Goal: Navigation & Orientation: Find specific page/section

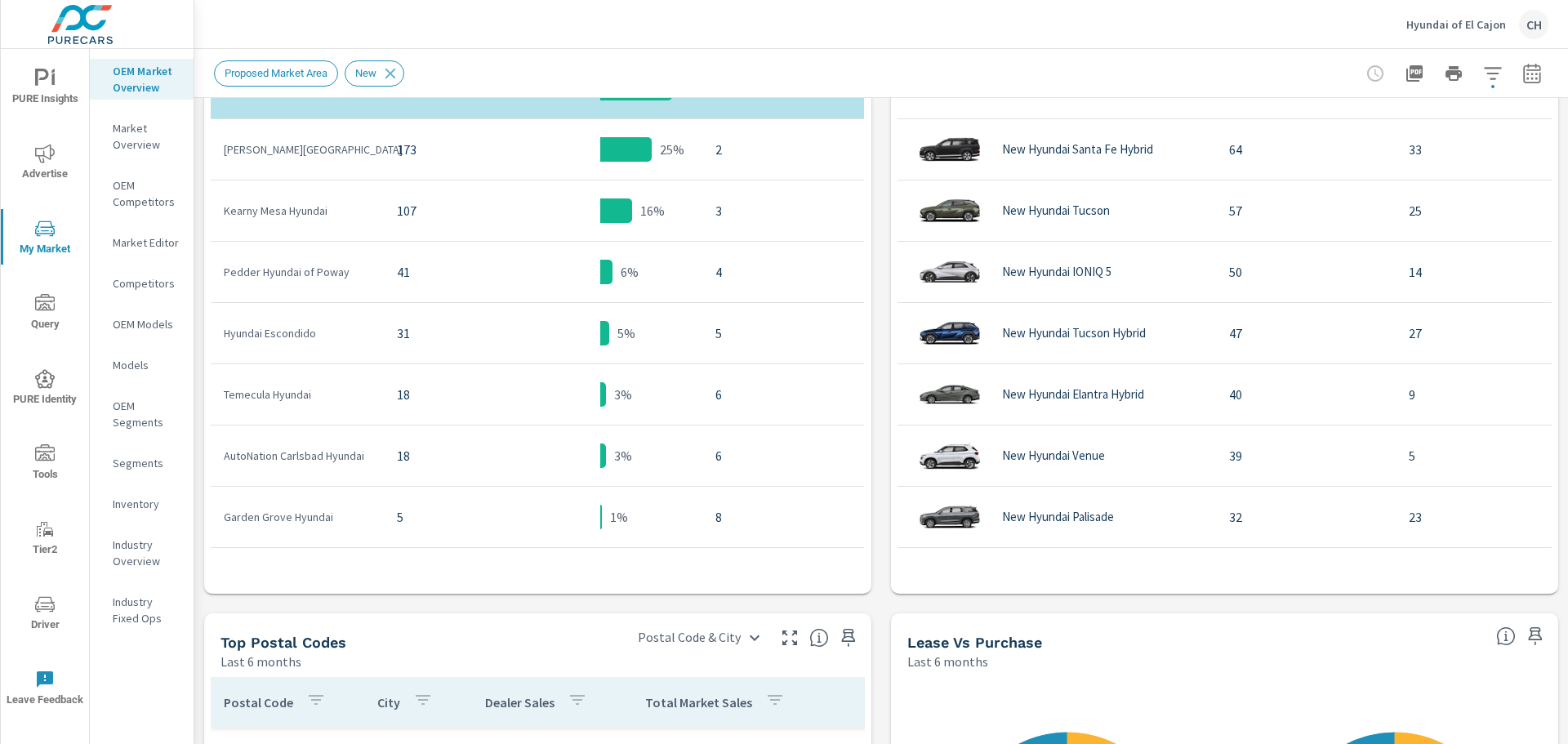
scroll to position [611, 0]
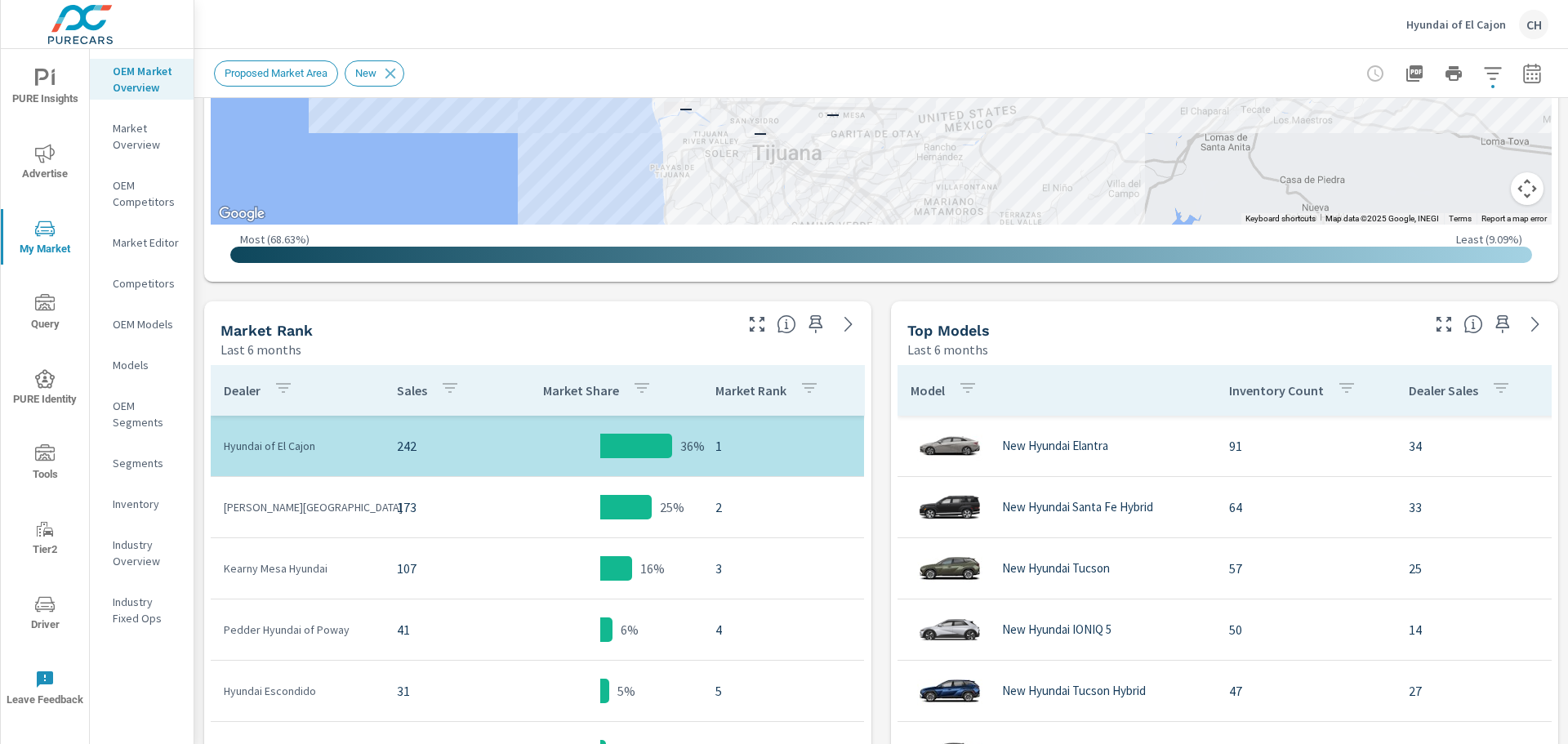
click at [139, 500] on p "Inventory" at bounding box center [146, 504] width 68 height 16
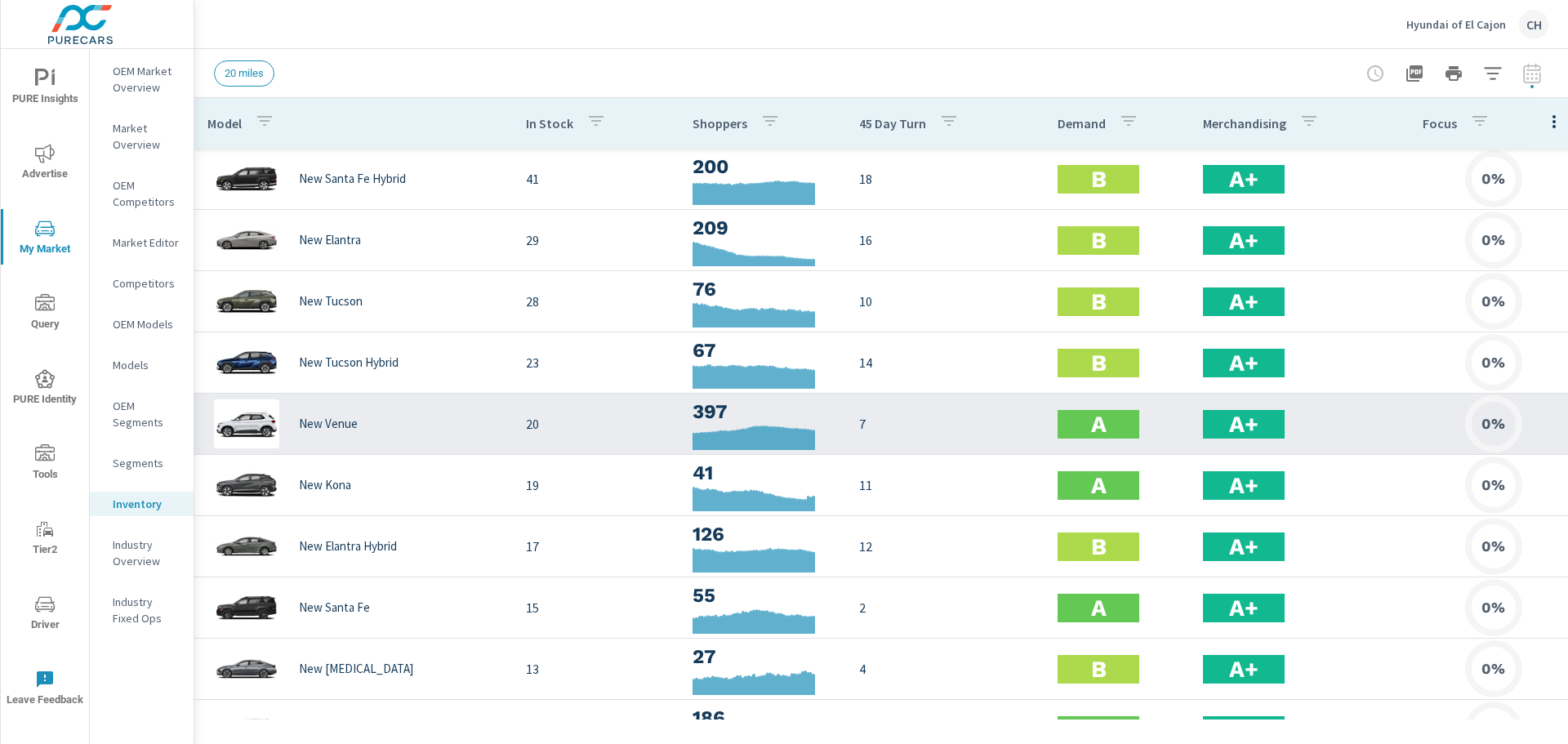
scroll to position [66, 0]
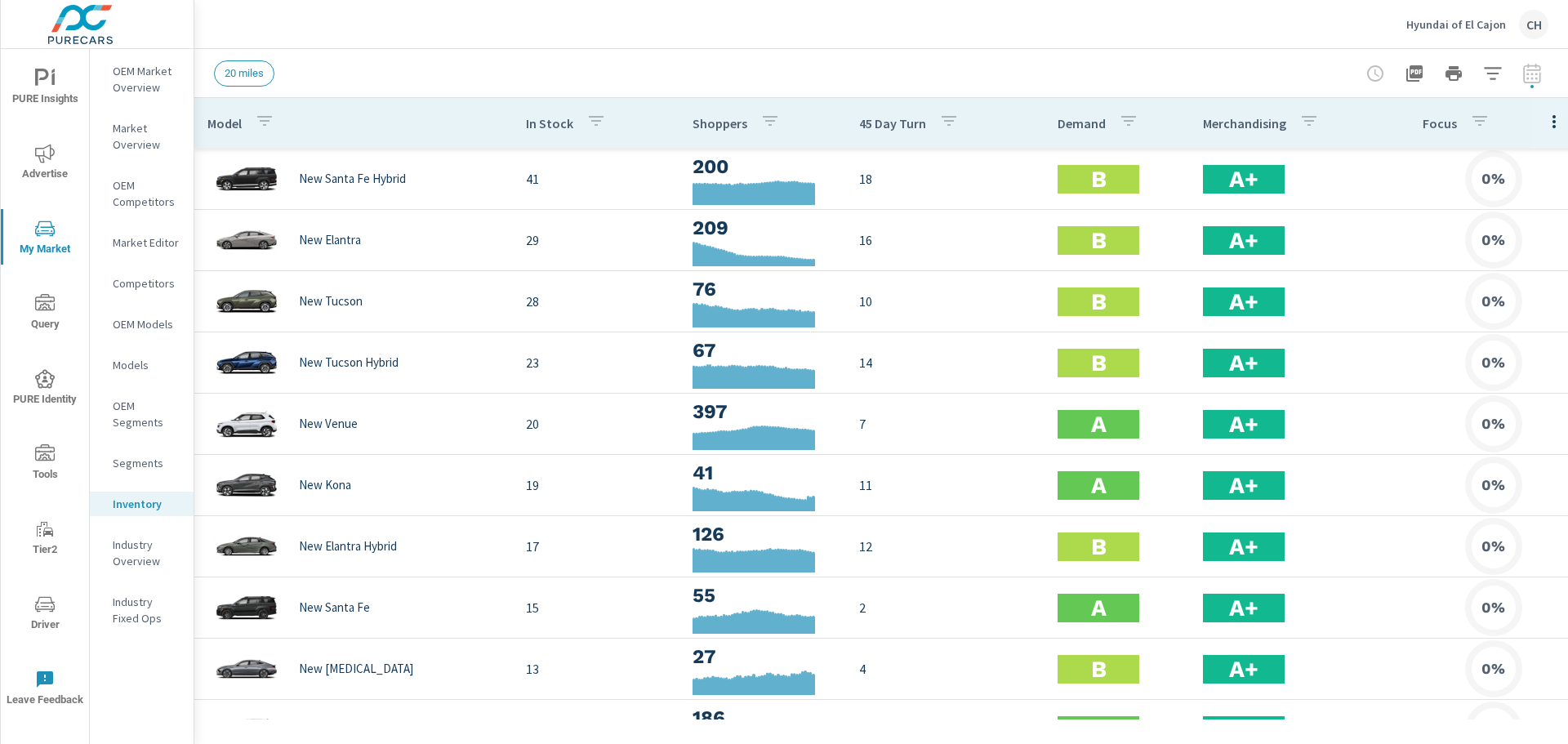
click at [1470, 38] on div "Hyundai of El Cajon CH" at bounding box center [1477, 25] width 142 height 29
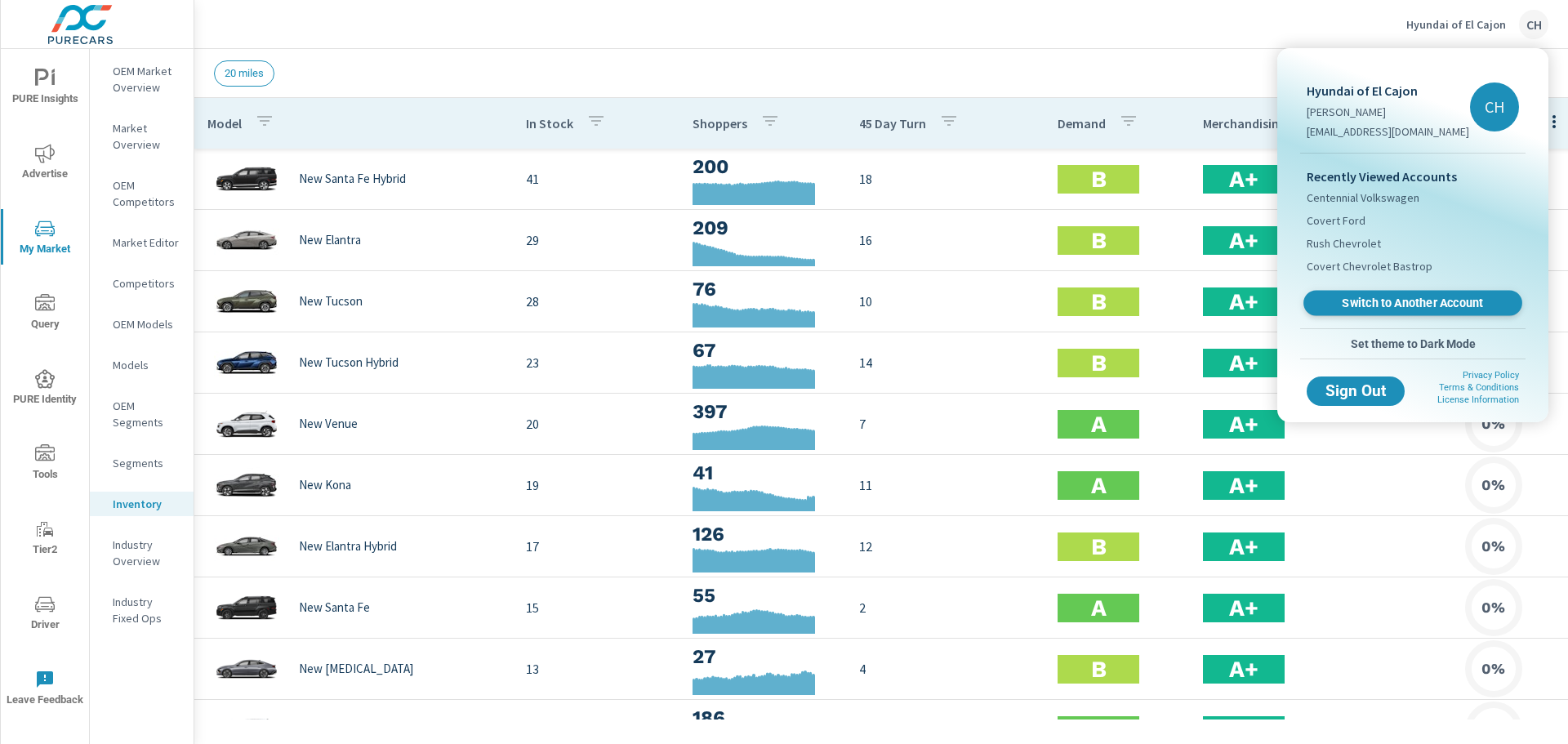
click at [1405, 299] on span "Switch to Another Account" at bounding box center [1412, 303] width 200 height 16
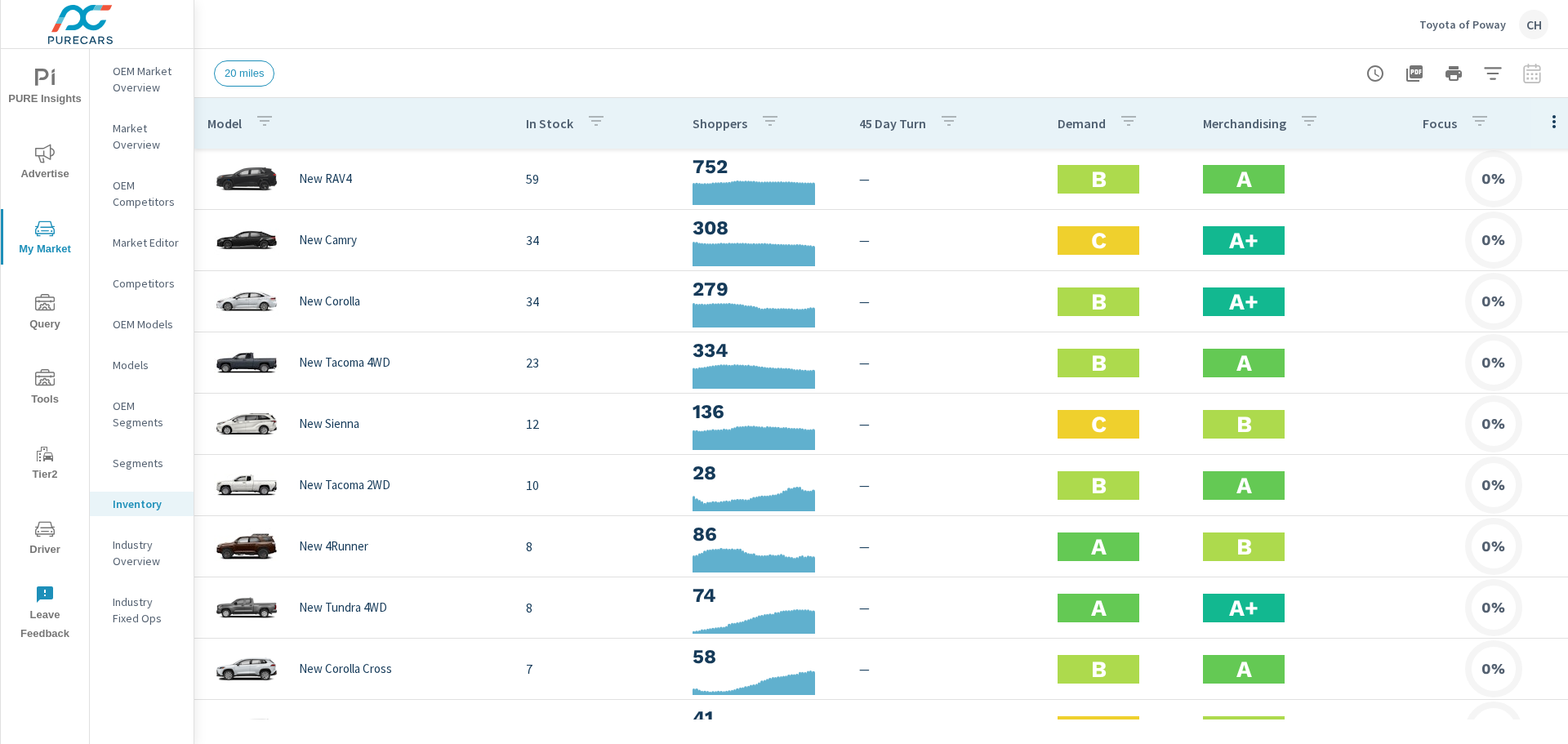
click at [140, 140] on p "Market Overview" at bounding box center [146, 137] width 68 height 33
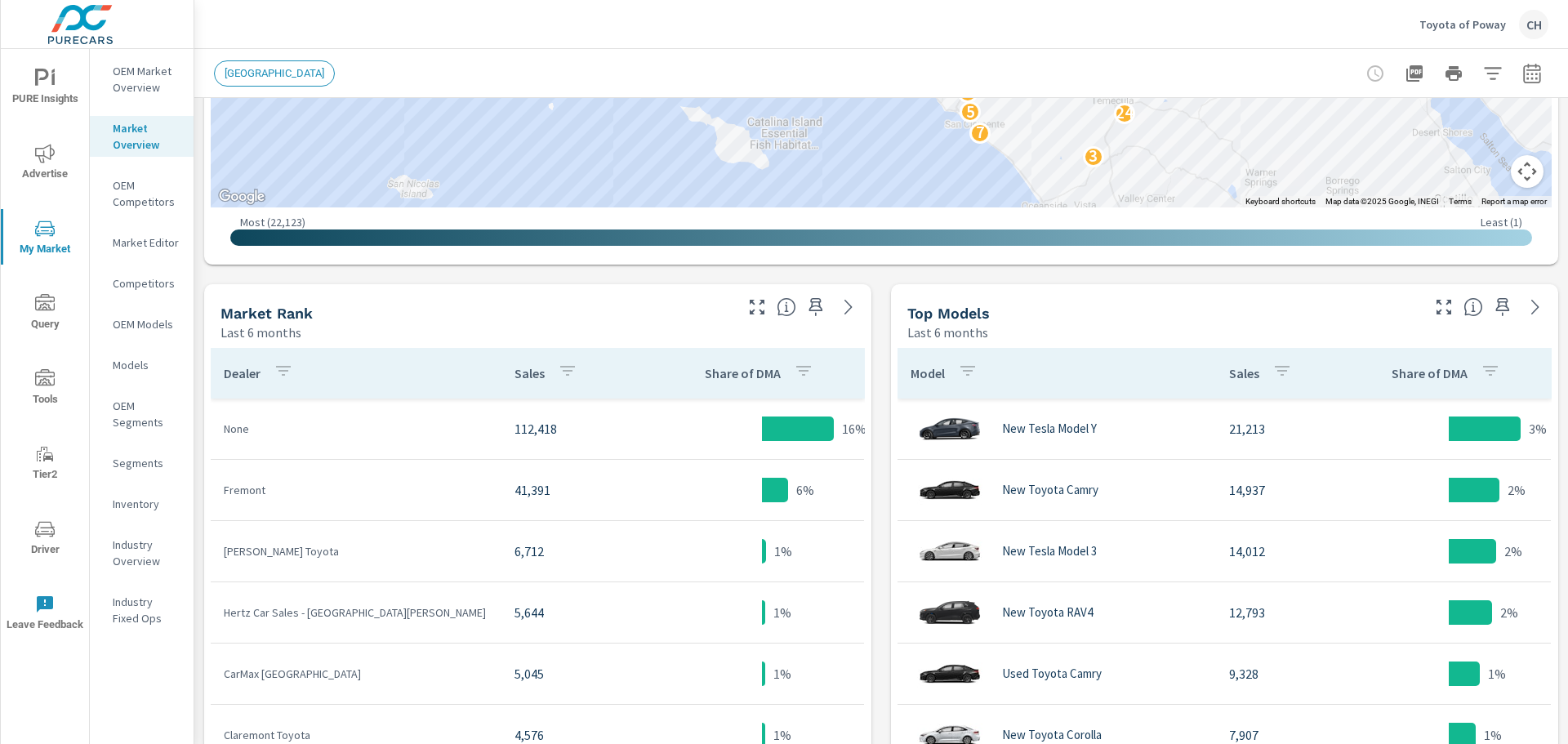
scroll to position [735, 0]
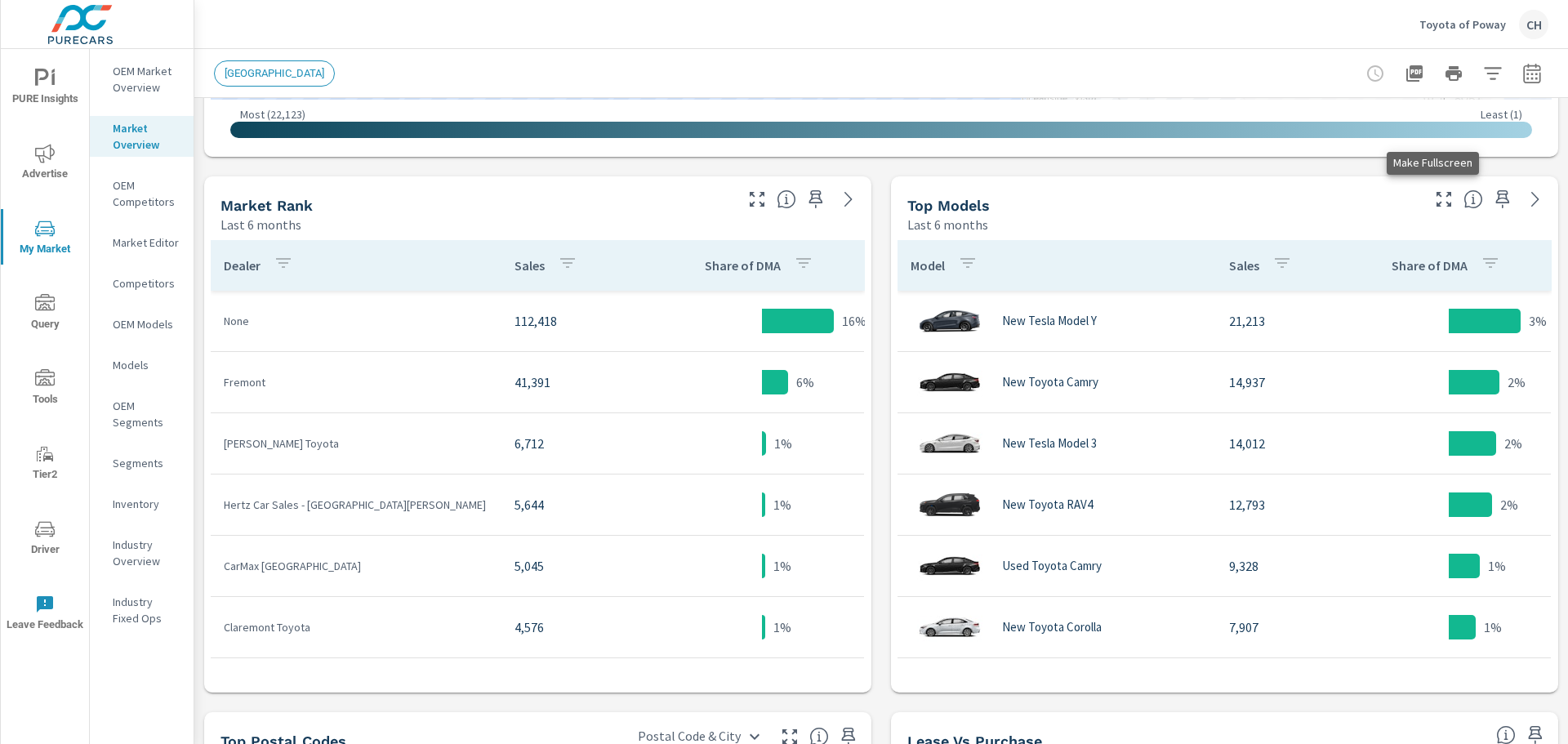
click at [1436, 204] on icon "button" at bounding box center [1444, 200] width 15 height 15
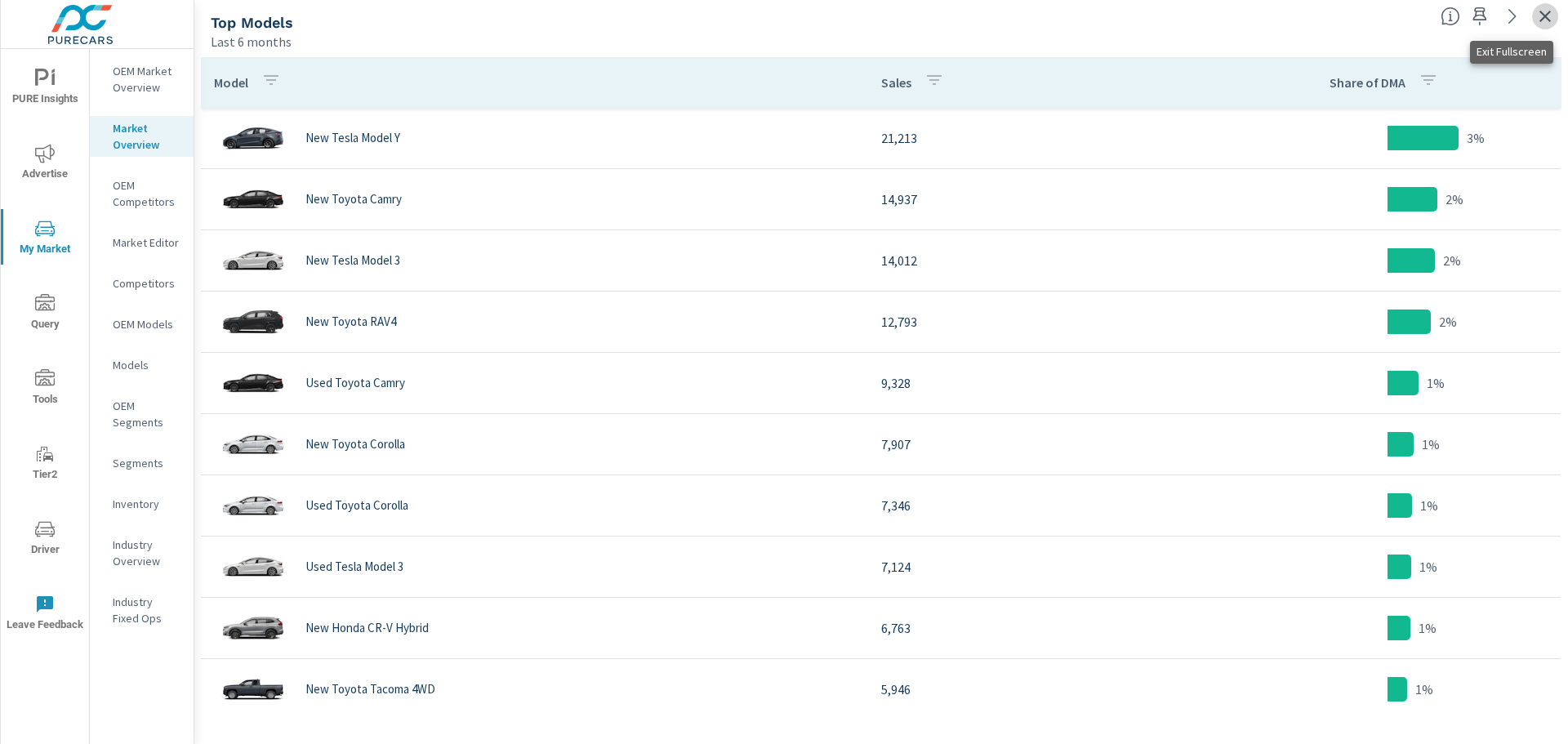
click at [1539, 22] on icon "button" at bounding box center [1545, 16] width 20 height 20
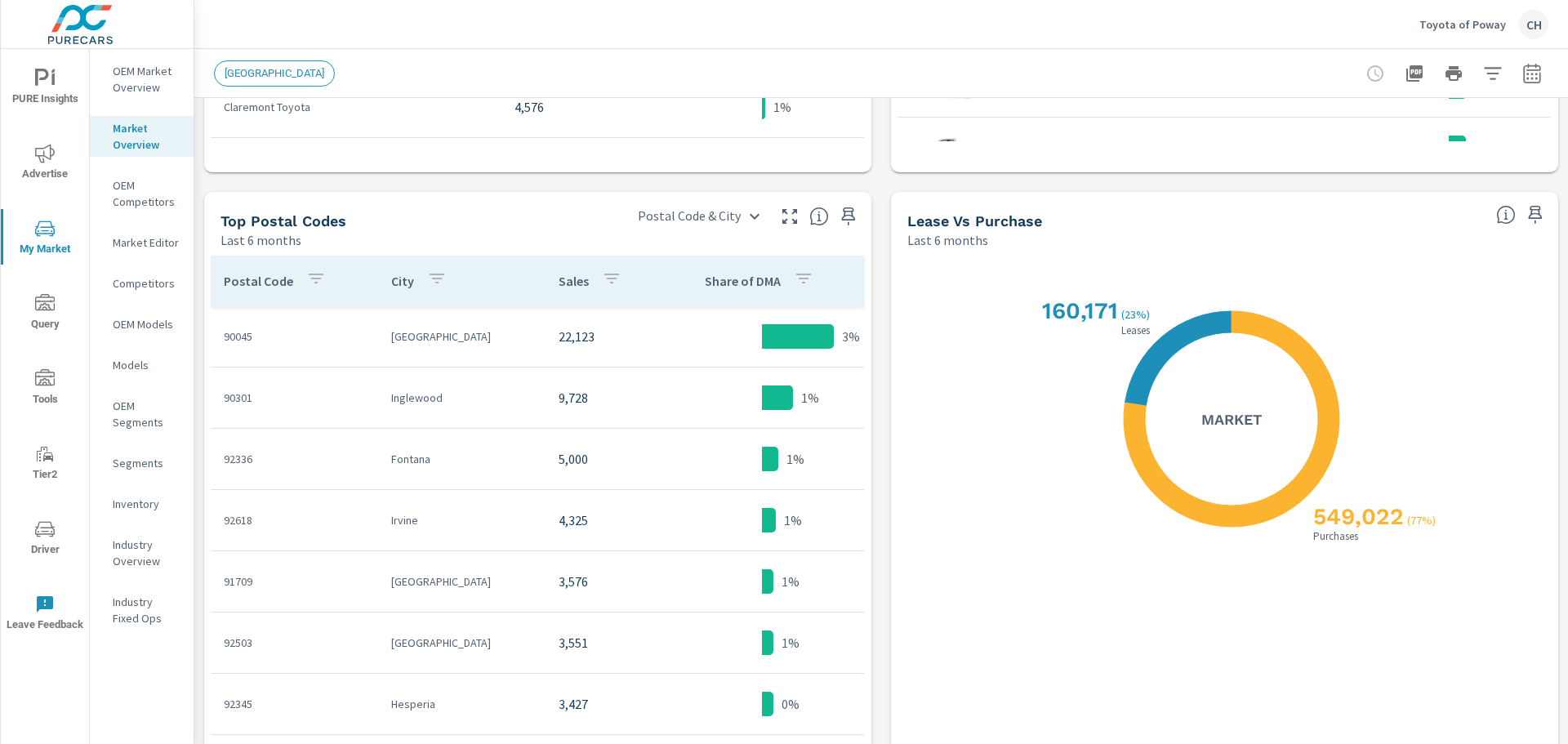
scroll to position [112, 0]
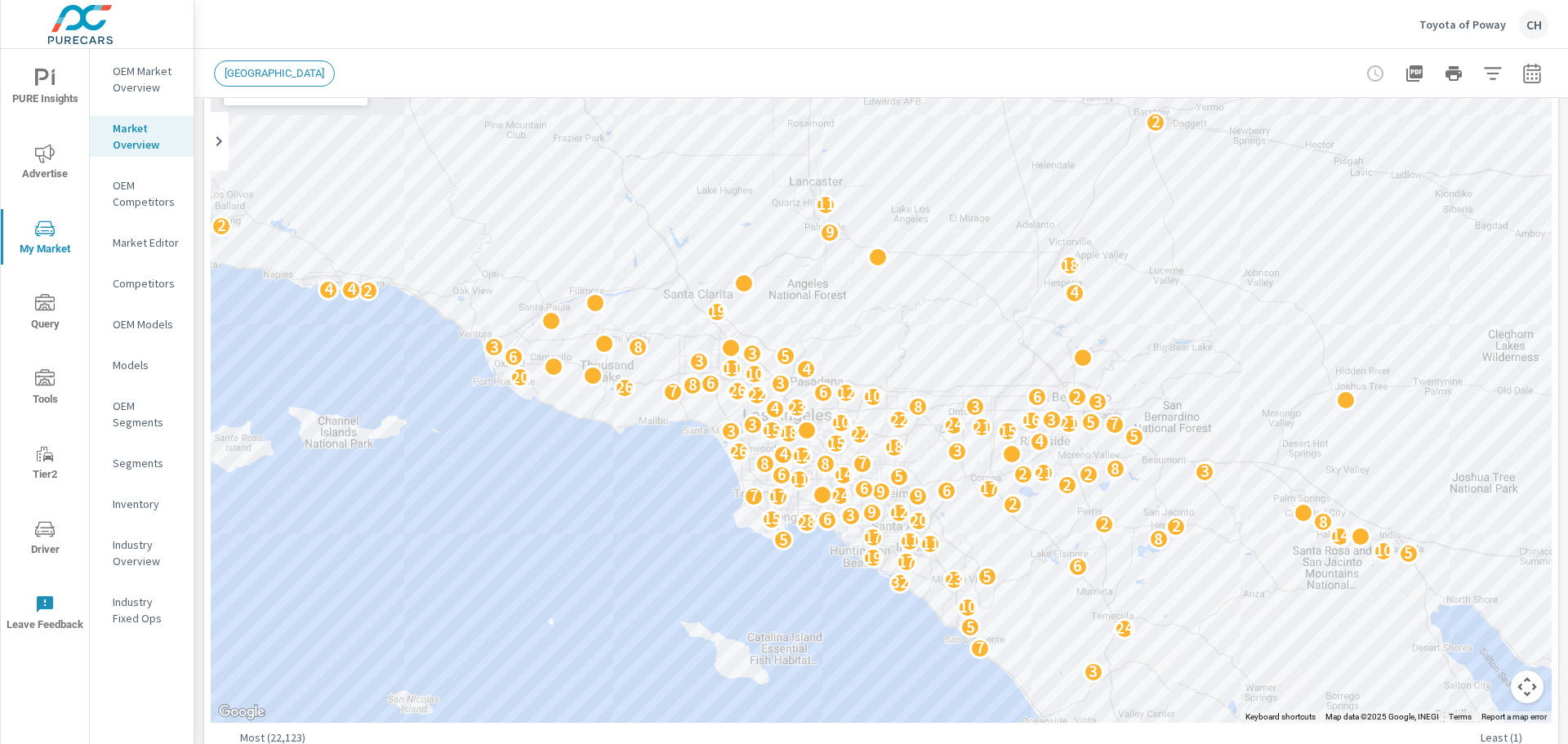
click at [132, 92] on p "OEM Market Overview" at bounding box center [146, 79] width 68 height 33
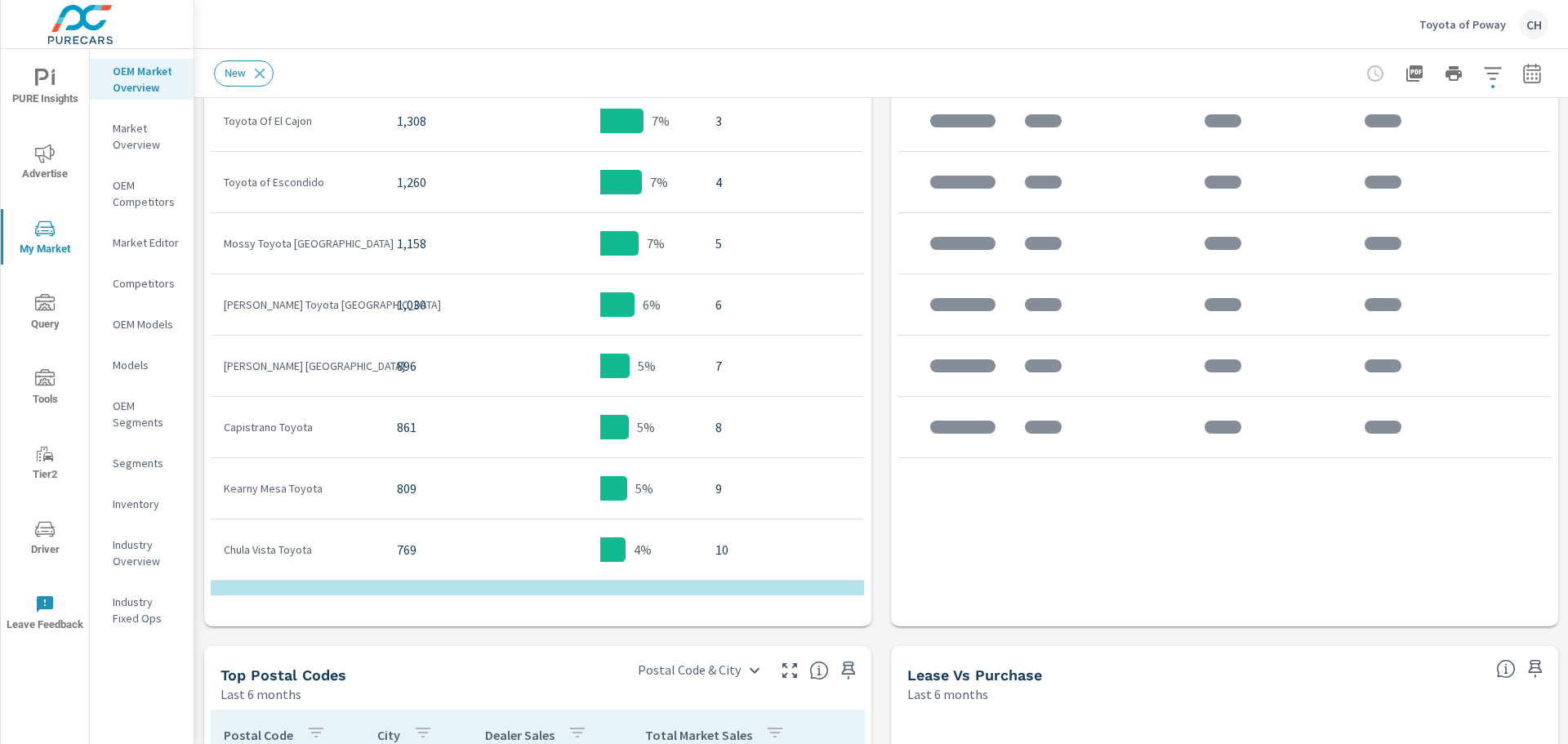
scroll to position [785, 0]
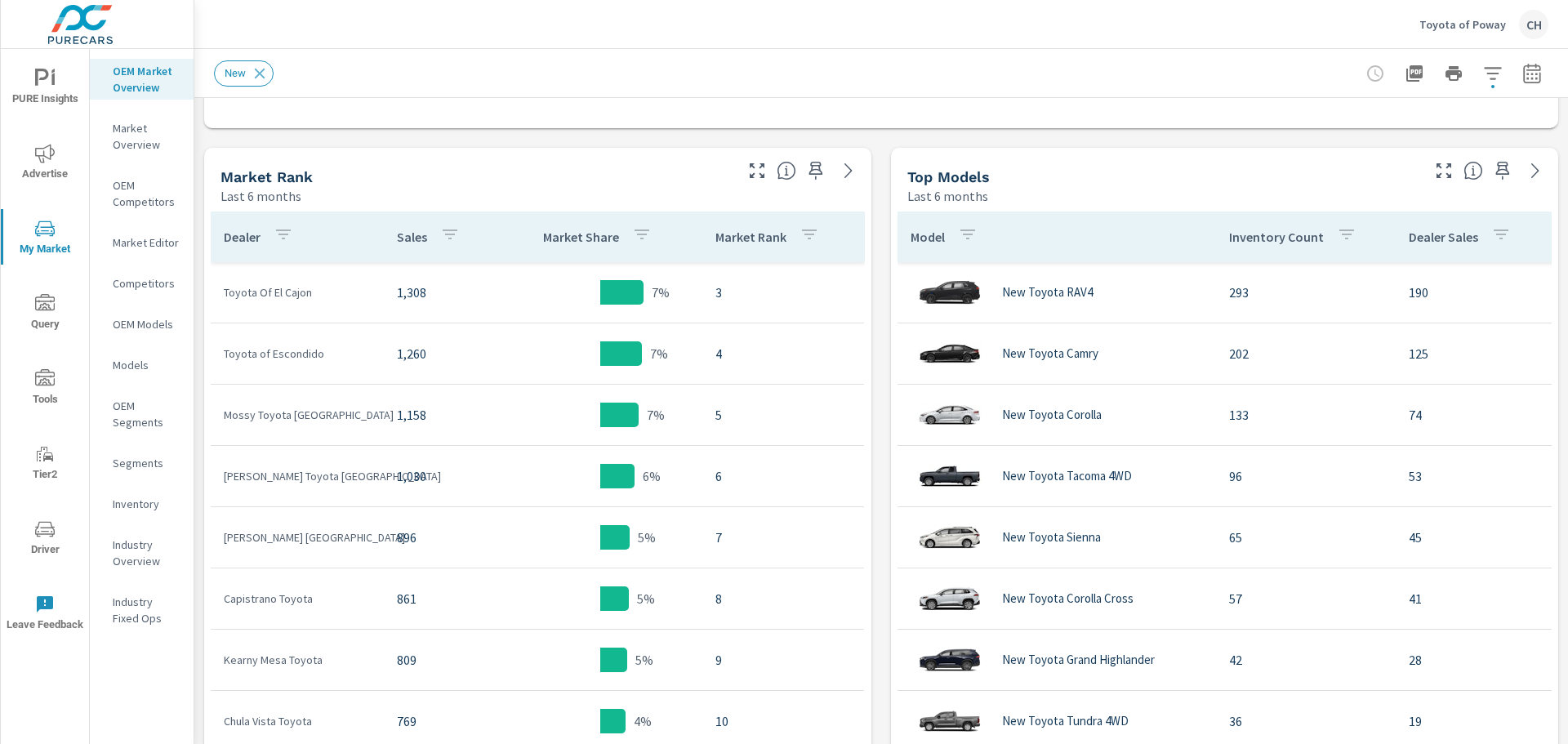
scroll to position [648, 0]
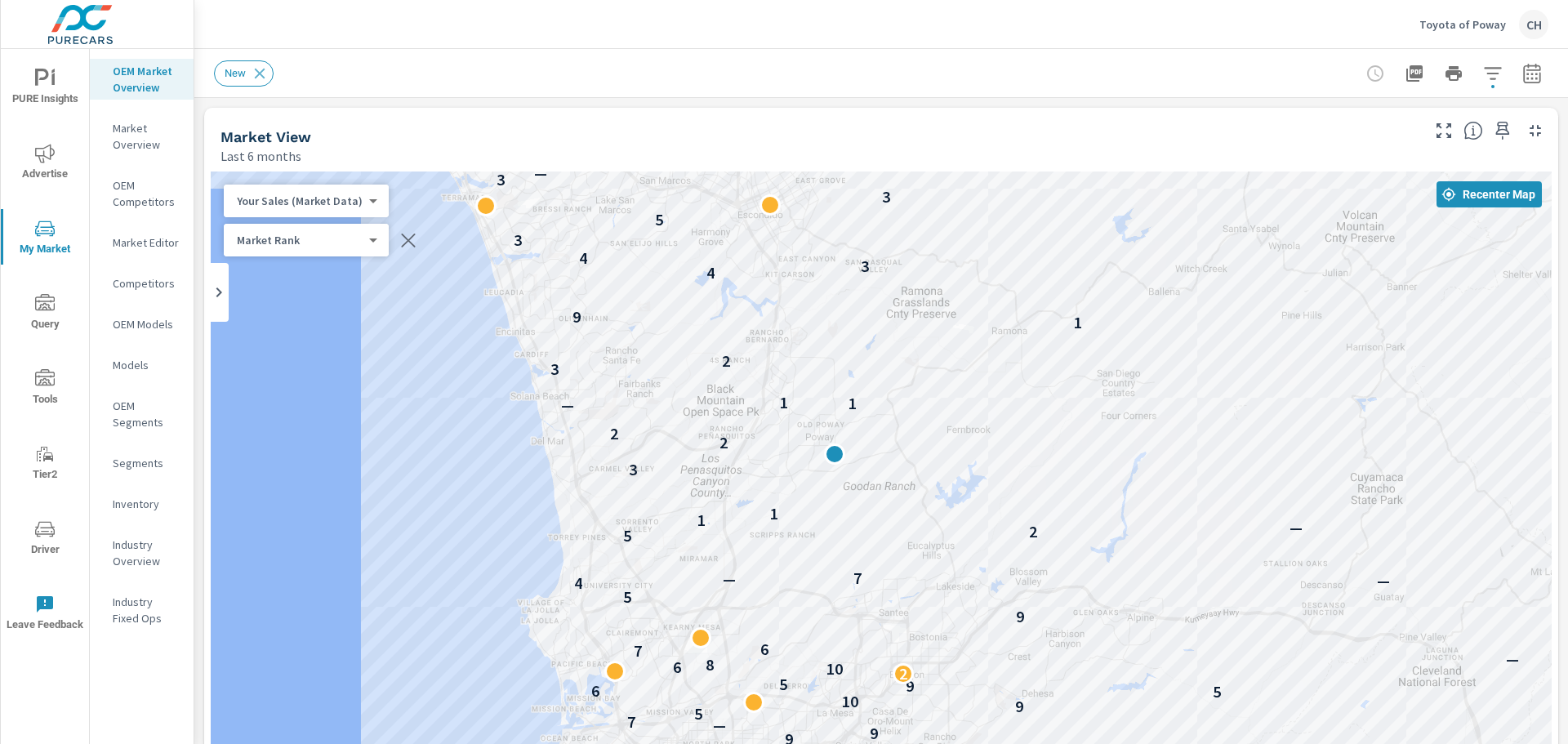
click at [134, 364] on p "Models" at bounding box center [146, 365] width 68 height 16
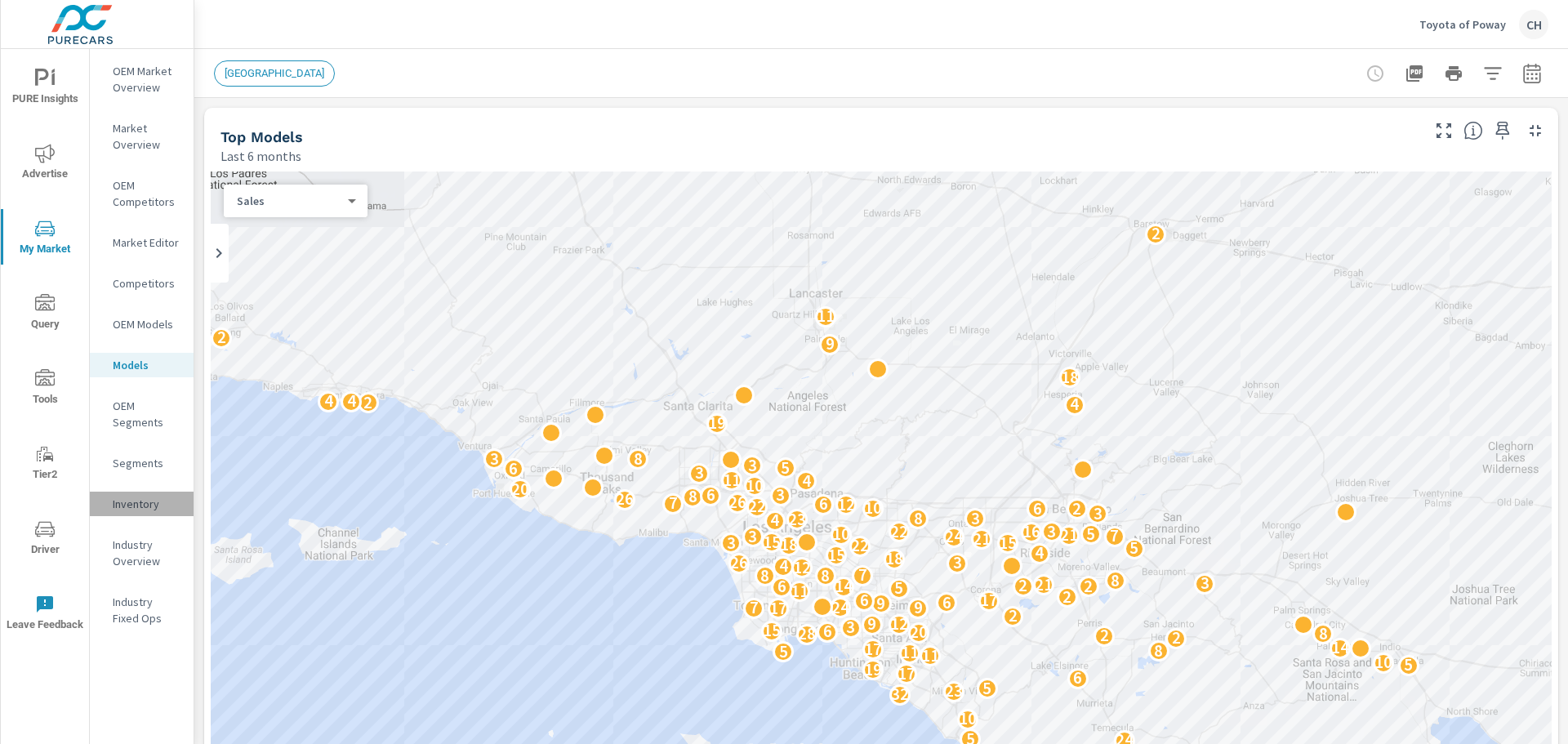
click at [140, 501] on p "Inventory" at bounding box center [146, 504] width 68 height 16
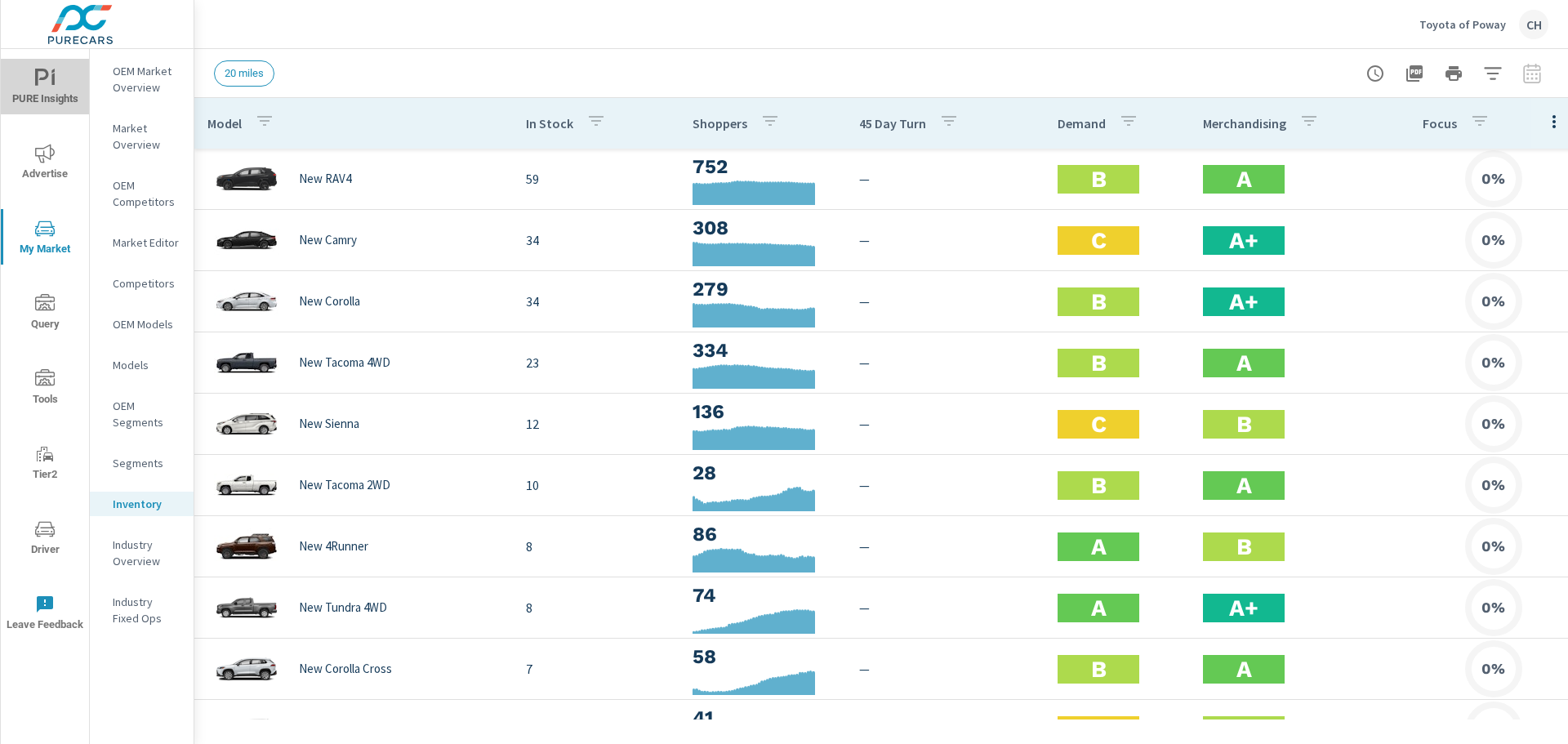
click at [53, 95] on span "PURE Insights" at bounding box center [45, 88] width 79 height 40
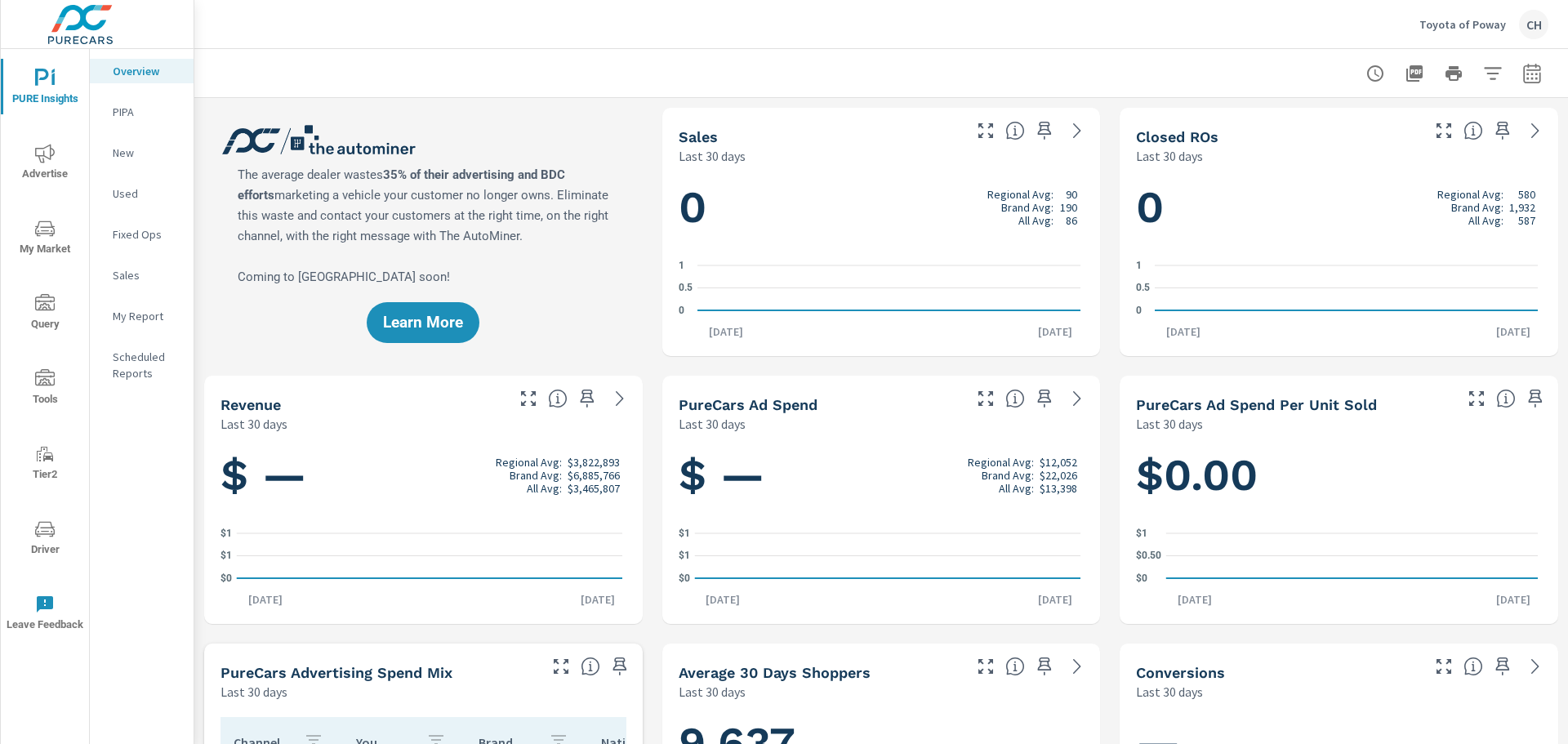
click at [128, 153] on p "New" at bounding box center [146, 153] width 68 height 16
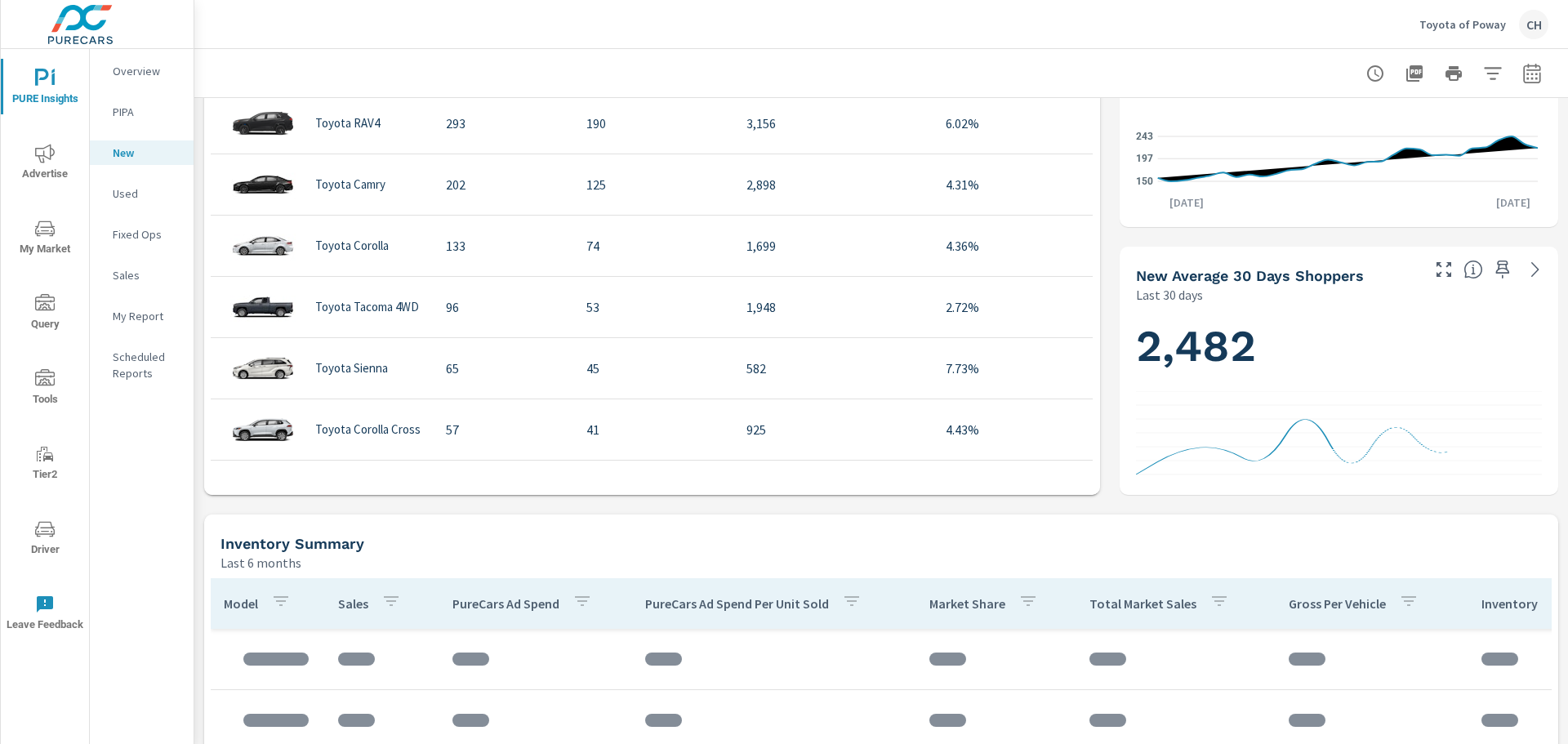
scroll to position [654, 0]
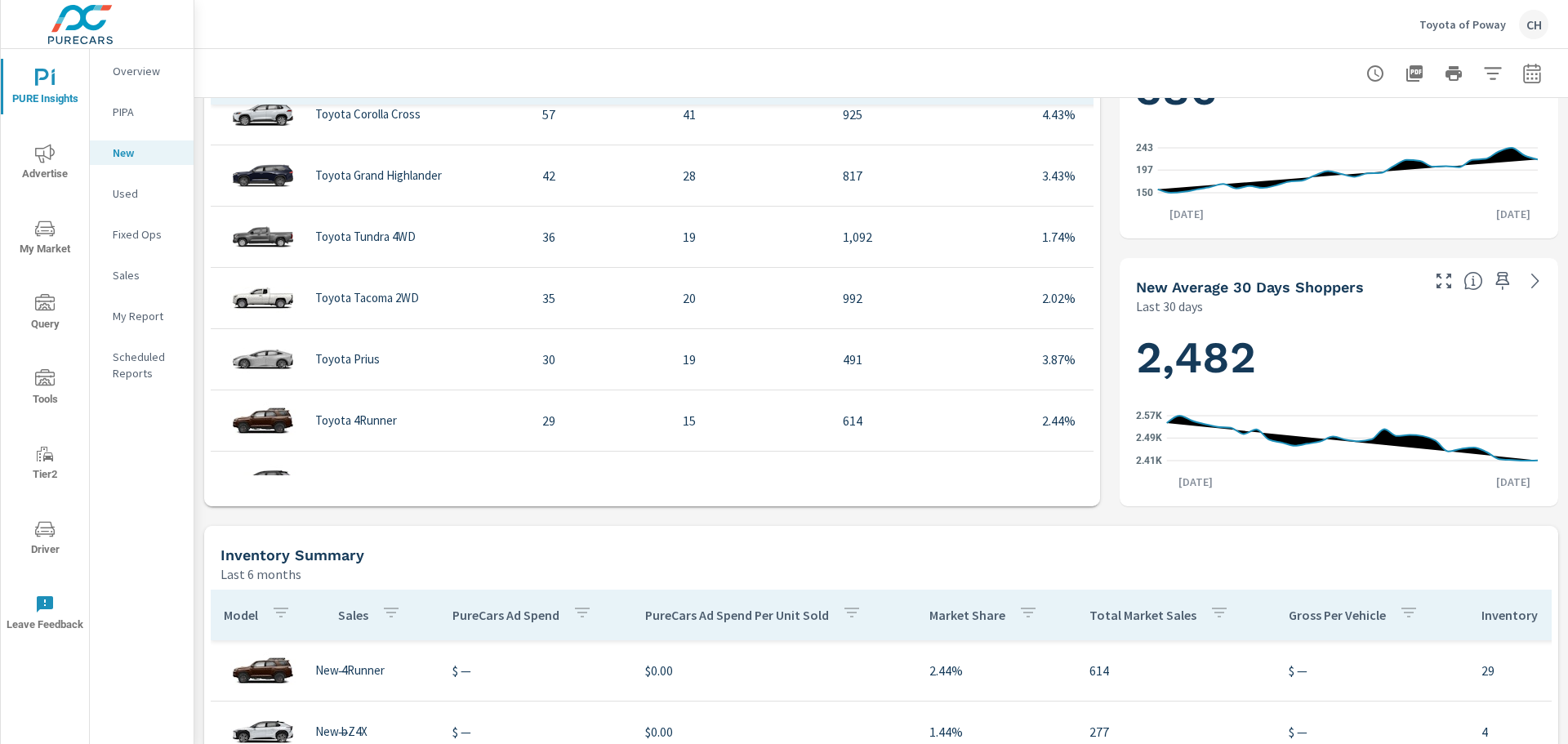
scroll to position [408, 0]
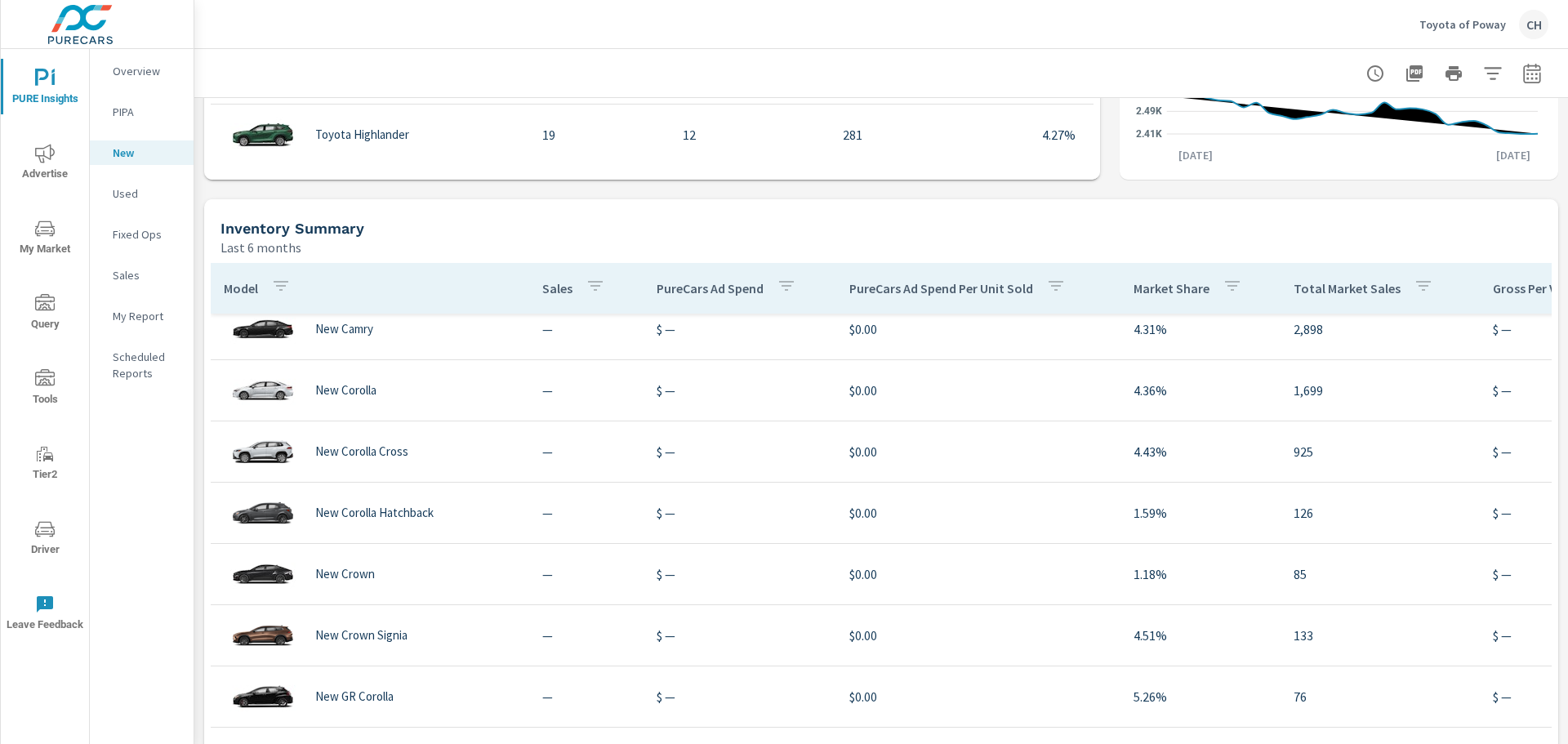
scroll to position [327, 0]
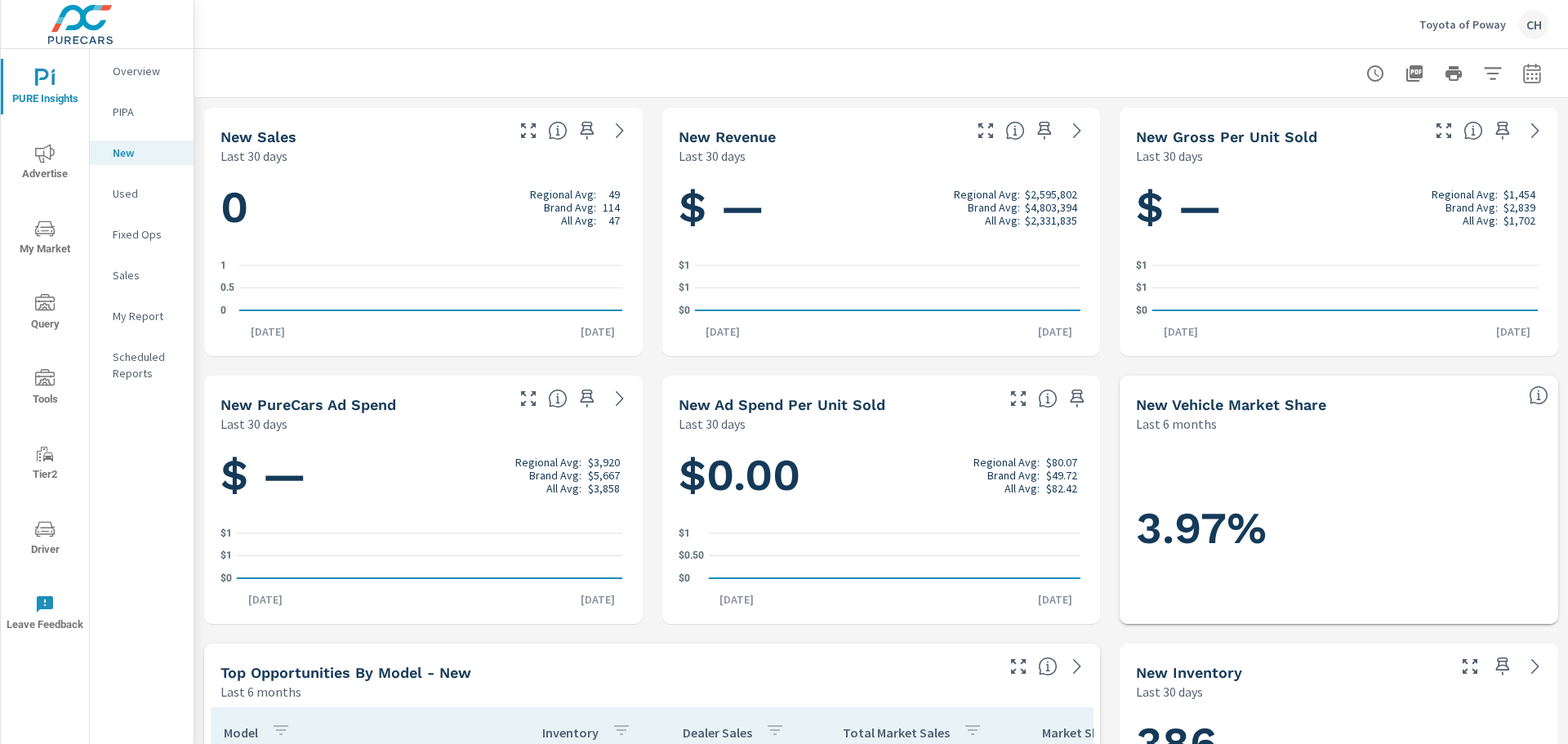
click at [38, 238] on span "My Market" at bounding box center [45, 239] width 79 height 40
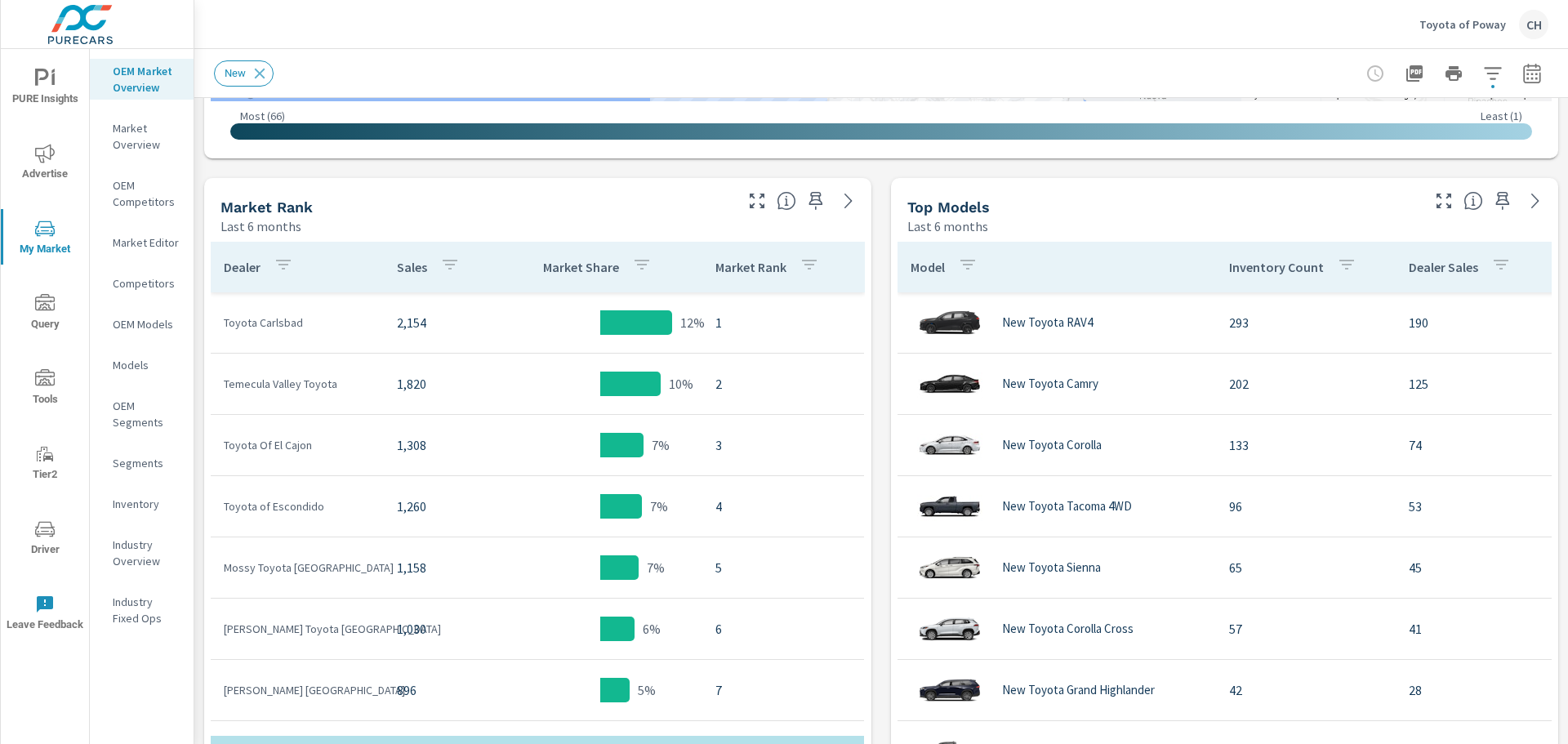
scroll to position [696, 0]
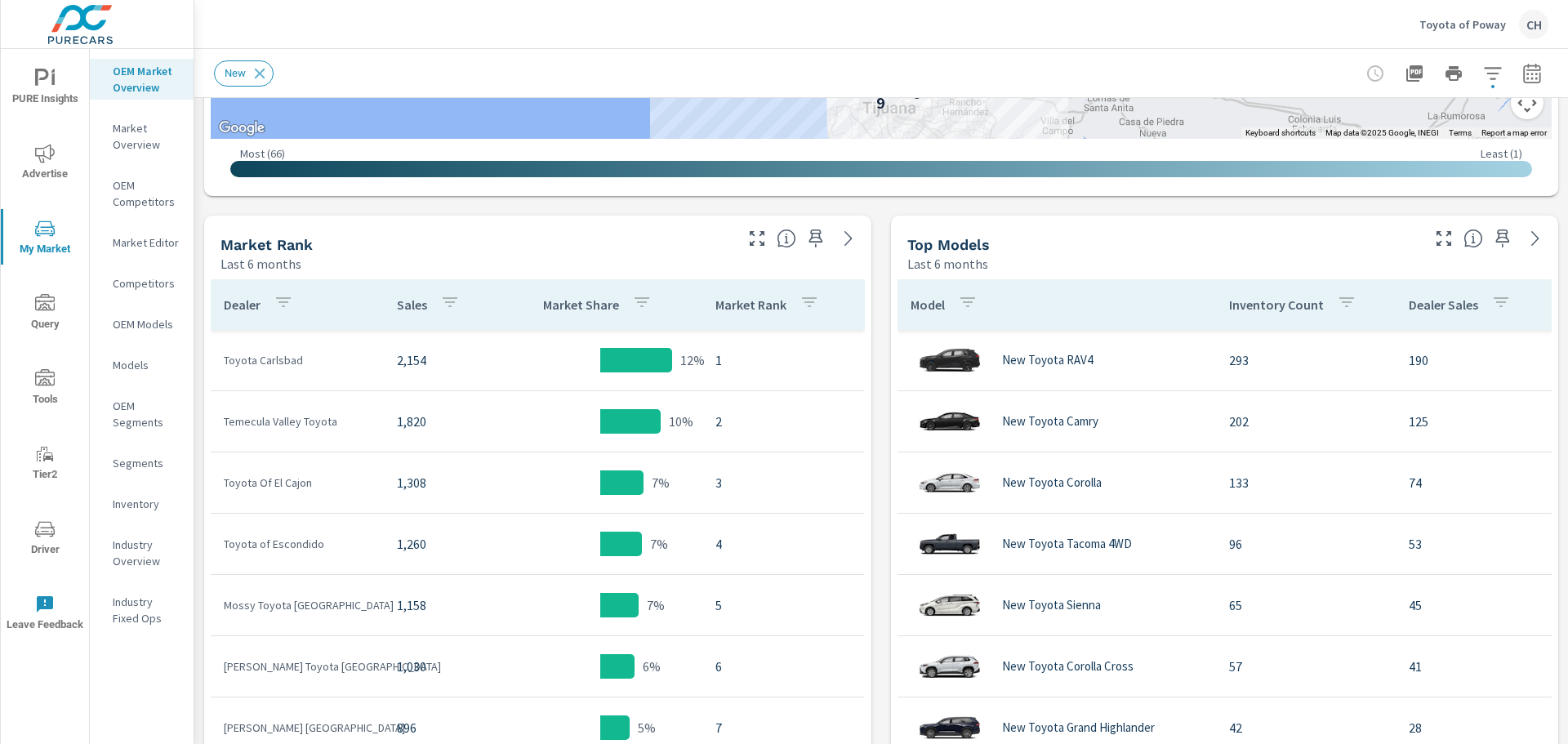
click at [132, 237] on p "Market Editor" at bounding box center [146, 242] width 68 height 16
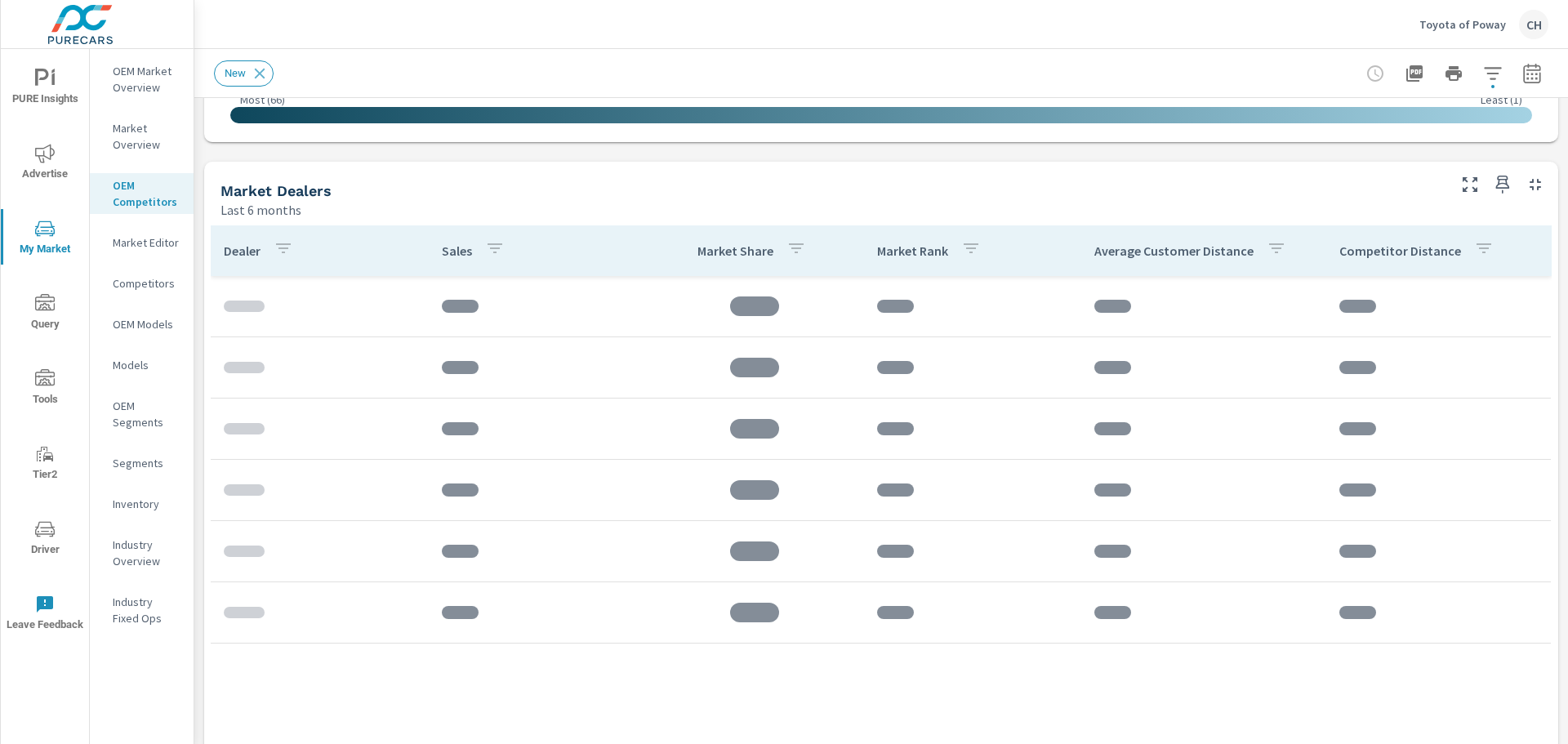
scroll to position [745, 0]
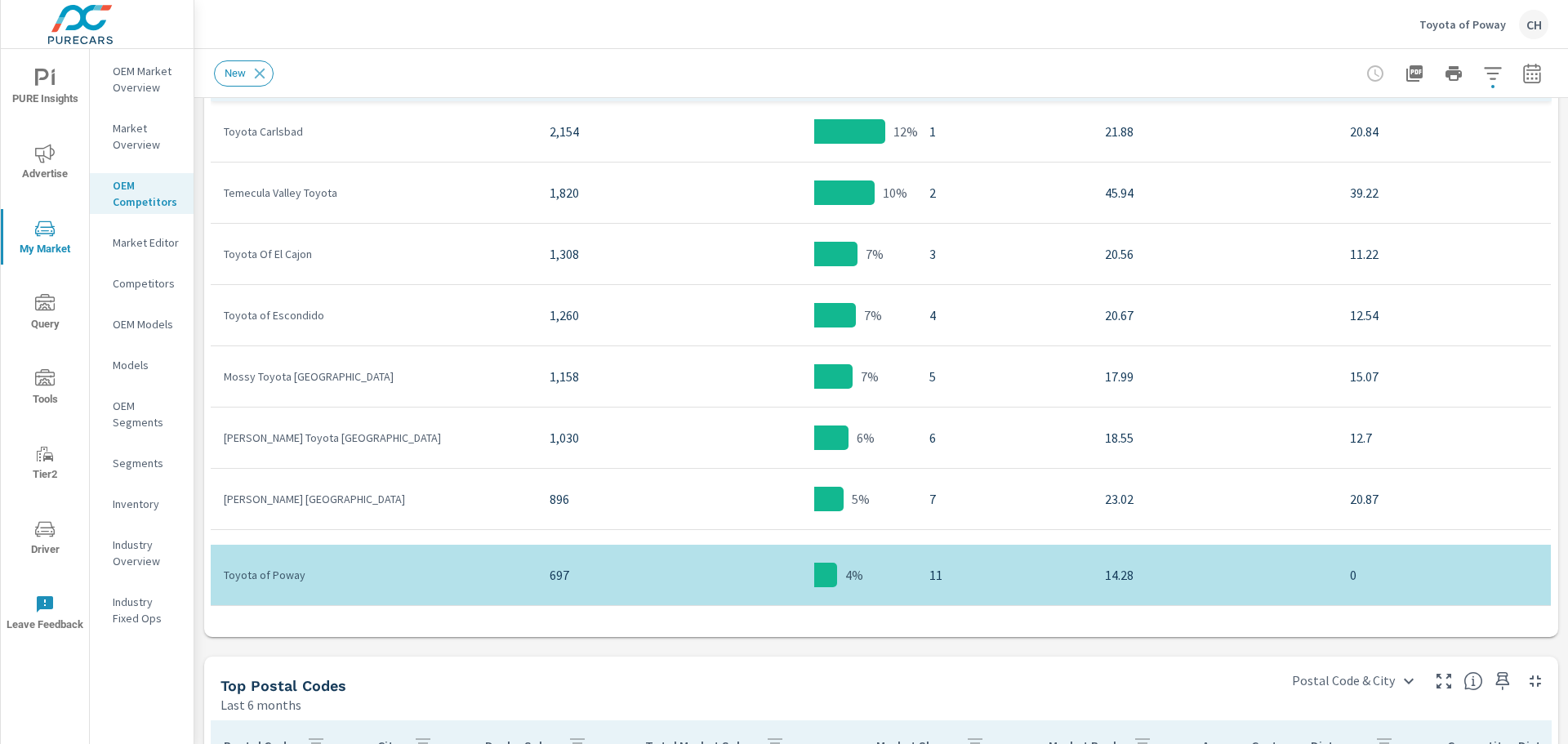
scroll to position [844, 0]
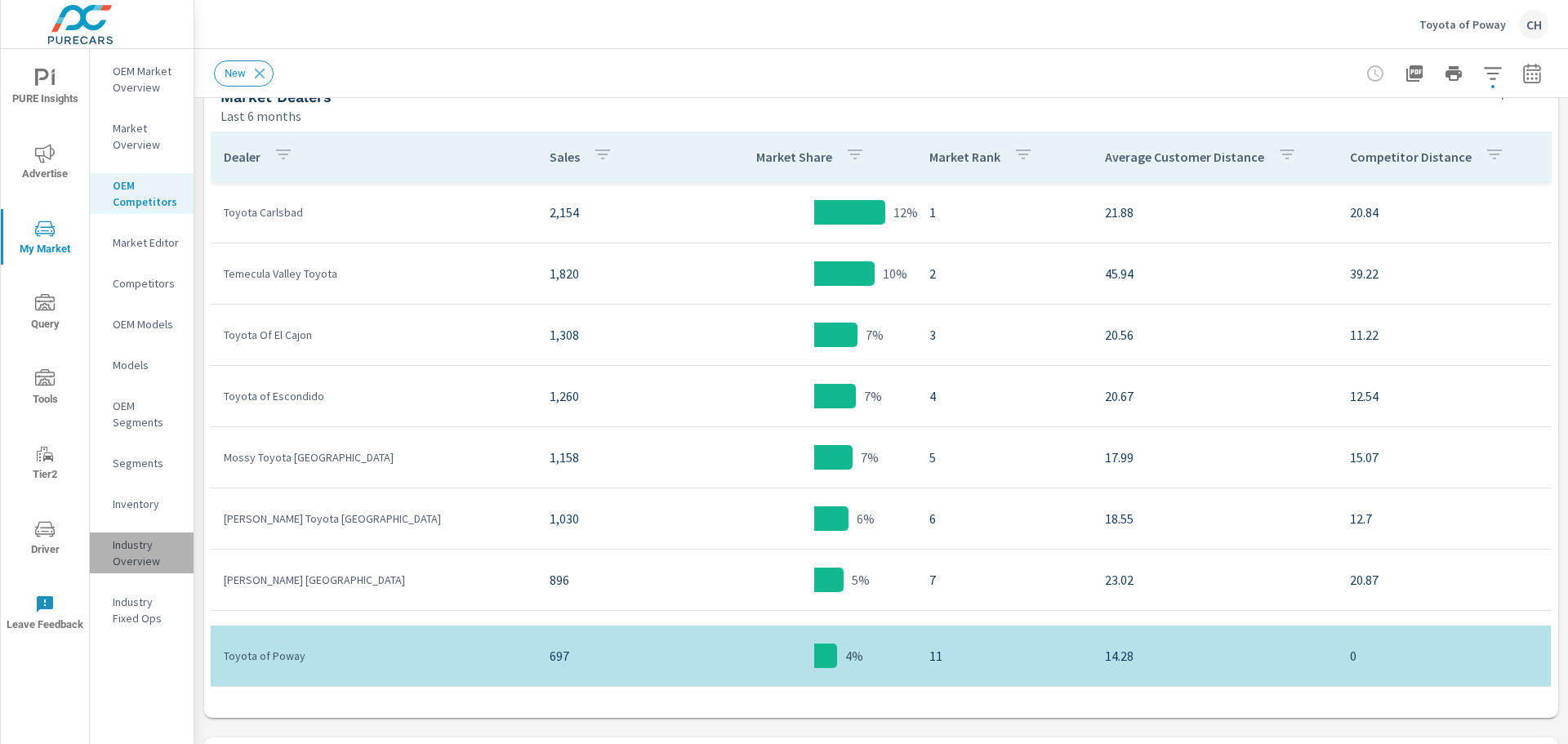
click at [126, 555] on p "Industry Overview" at bounding box center [146, 553] width 68 height 33
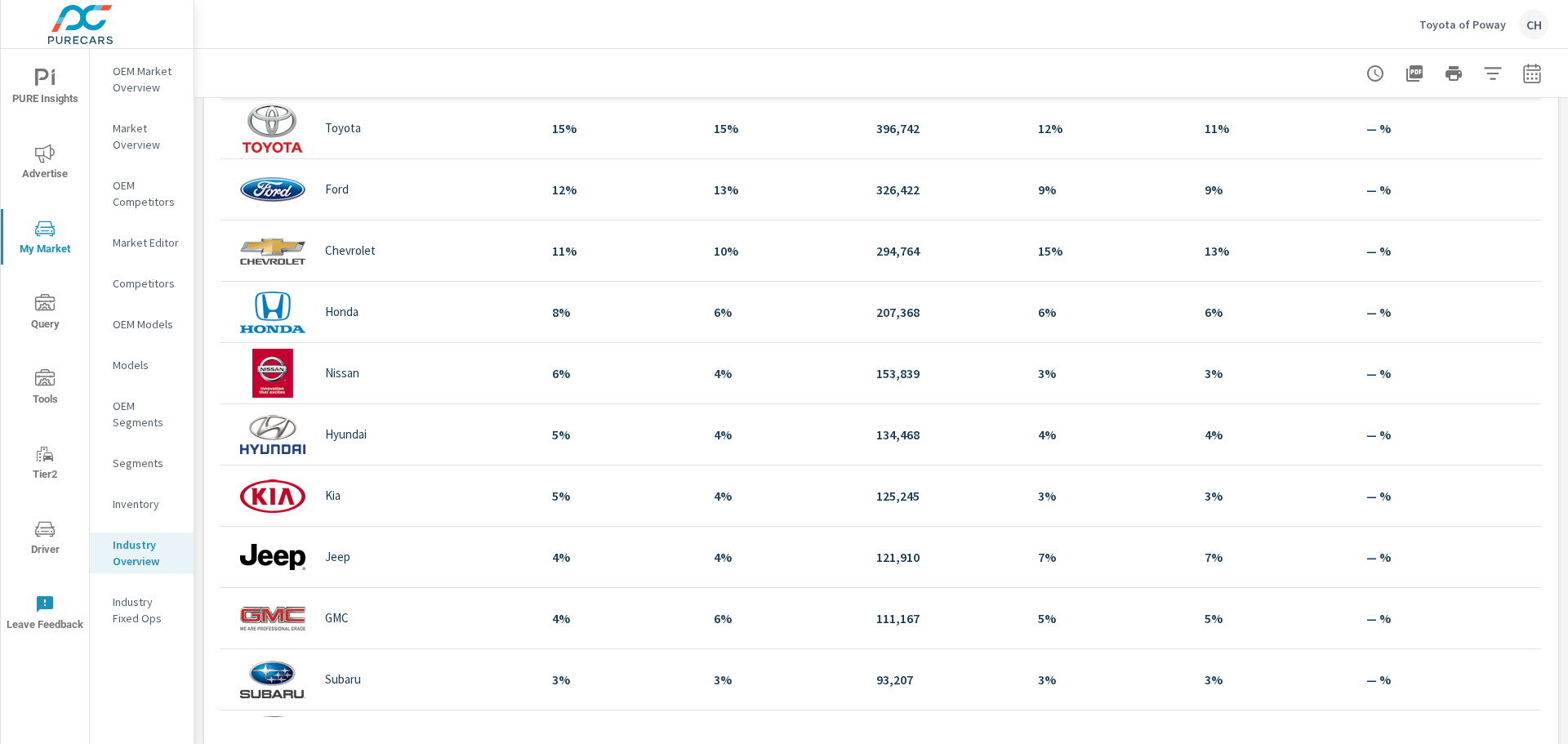
scroll to position [693, 0]
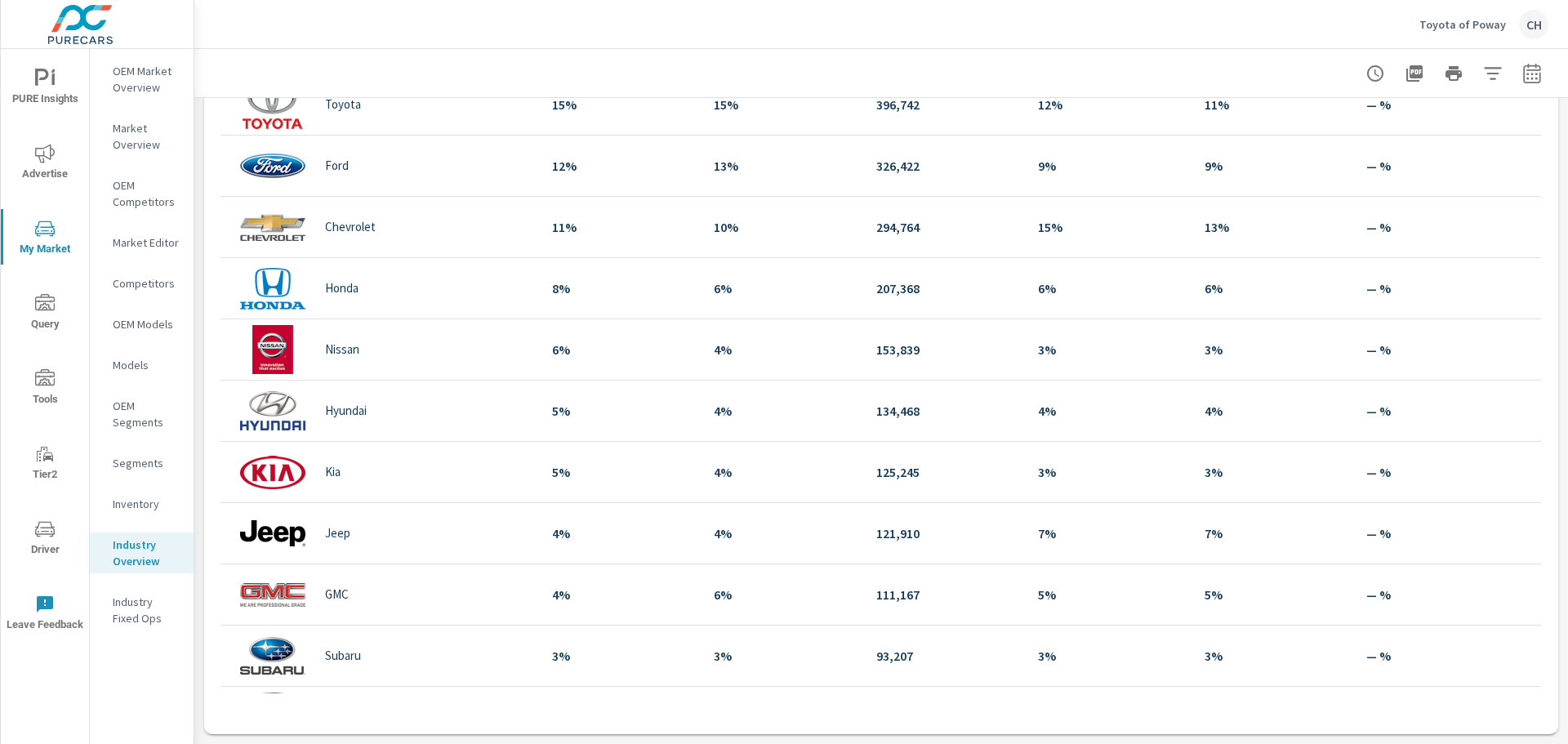
click at [52, 390] on span "Tools" at bounding box center [45, 389] width 79 height 40
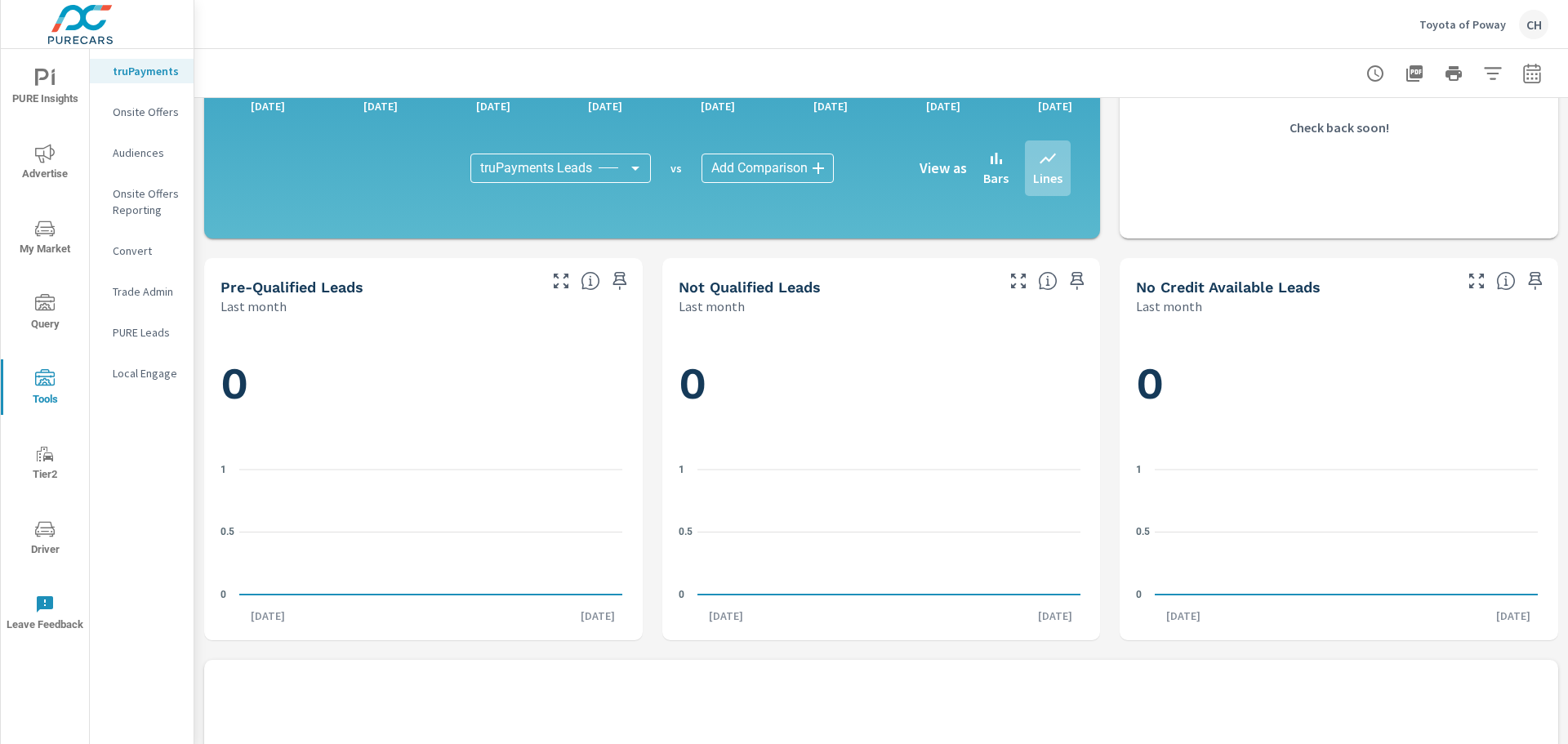
scroll to position [1225, 0]
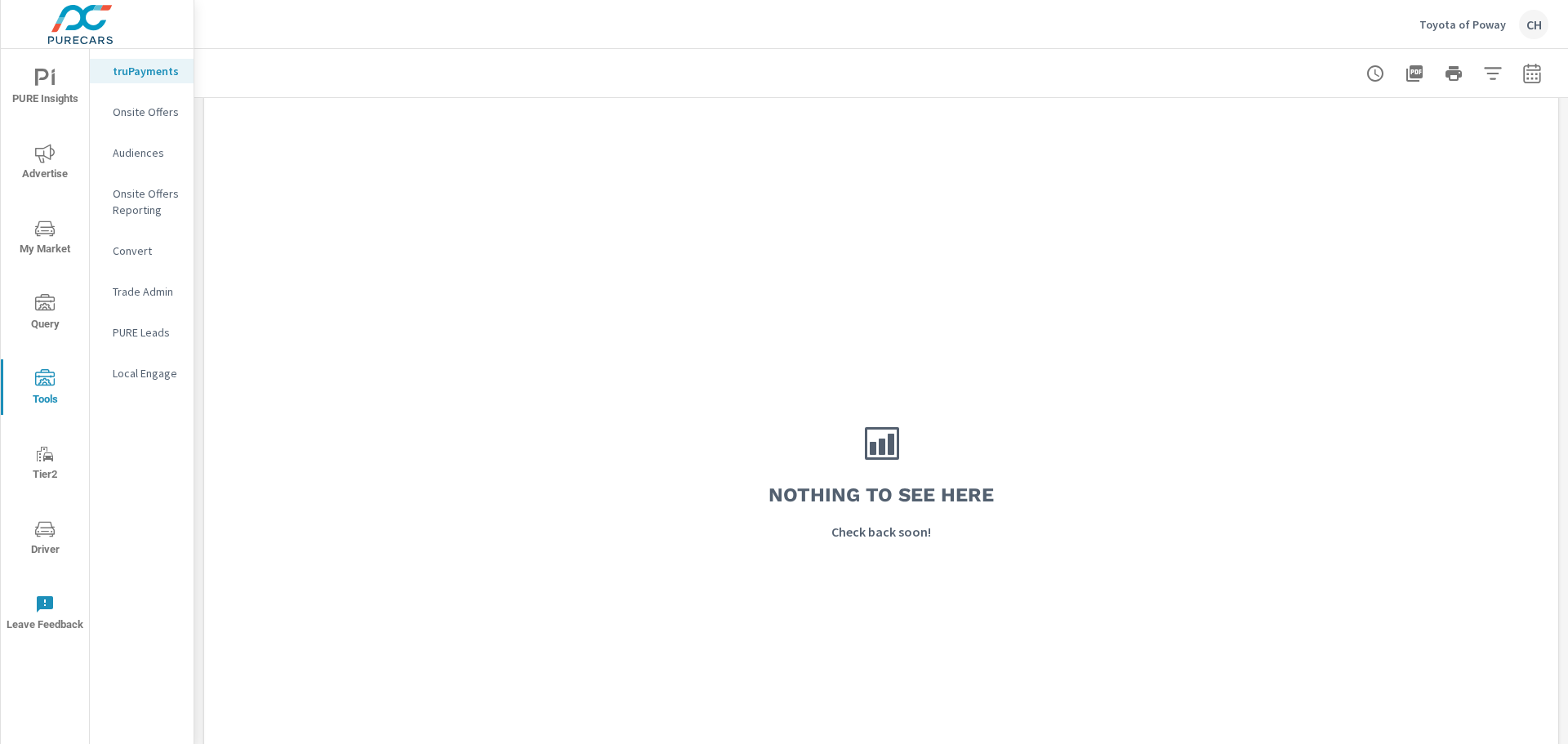
click at [42, 98] on span "PURE Insights" at bounding box center [45, 88] width 79 height 40
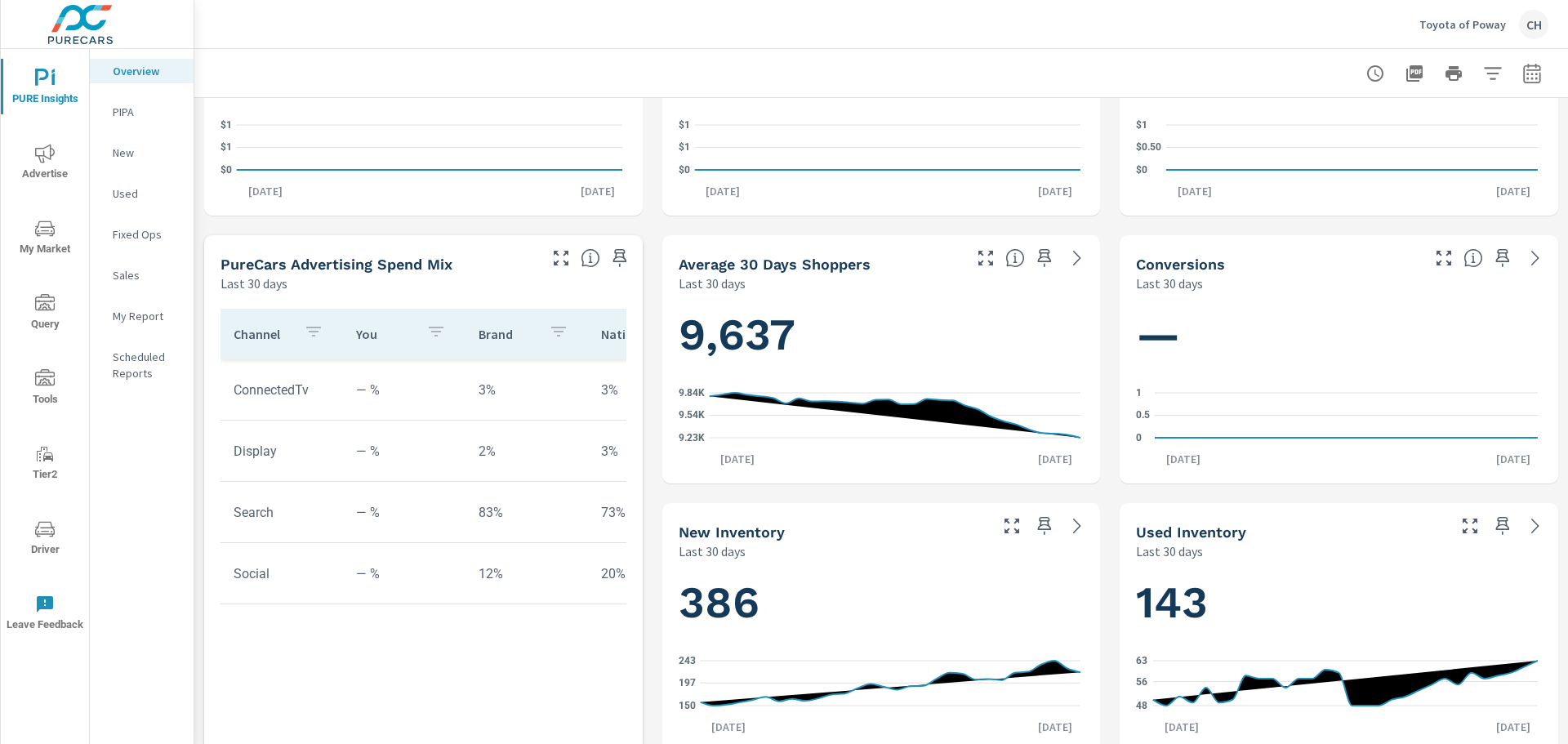
scroll to position [899, 0]
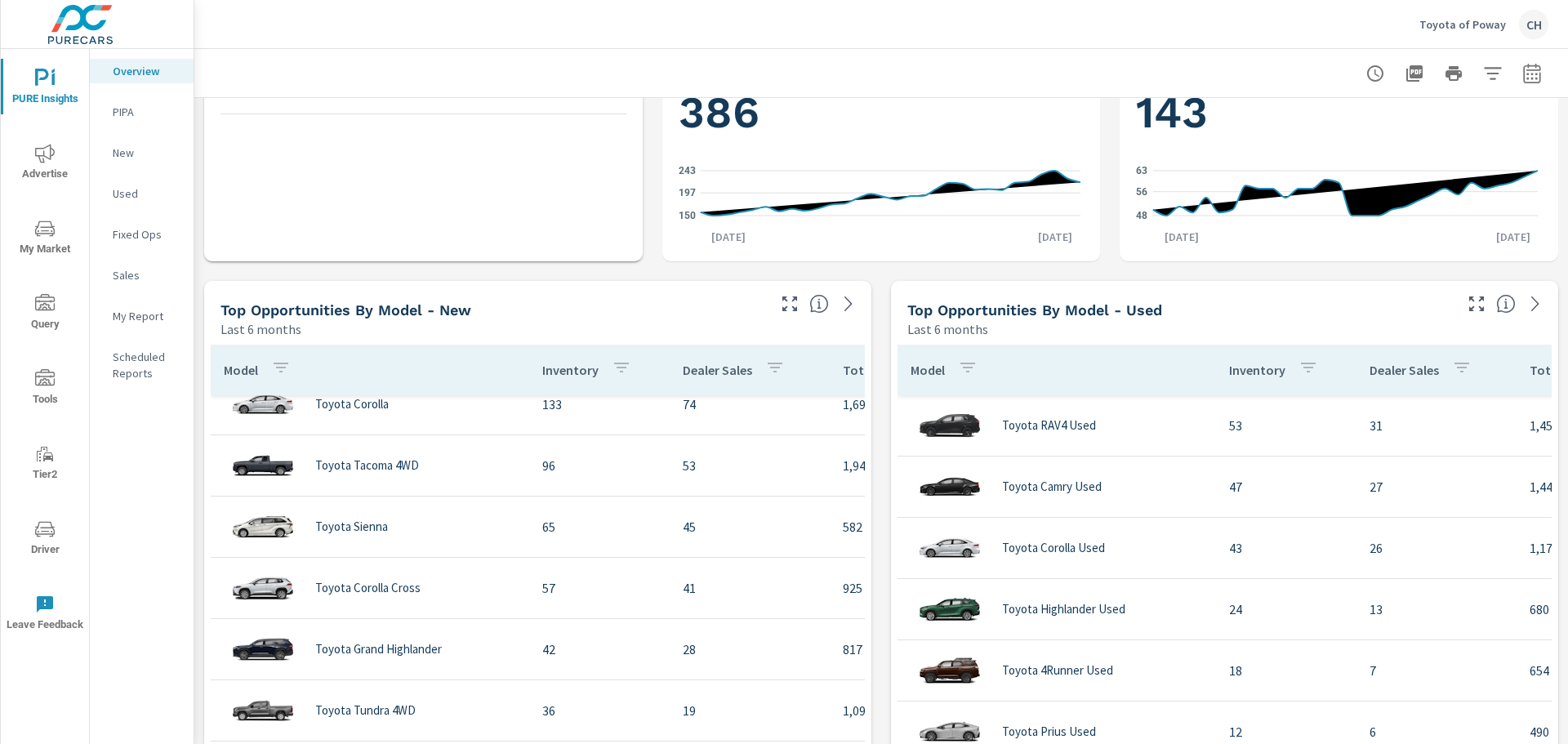
scroll to position [164, 0]
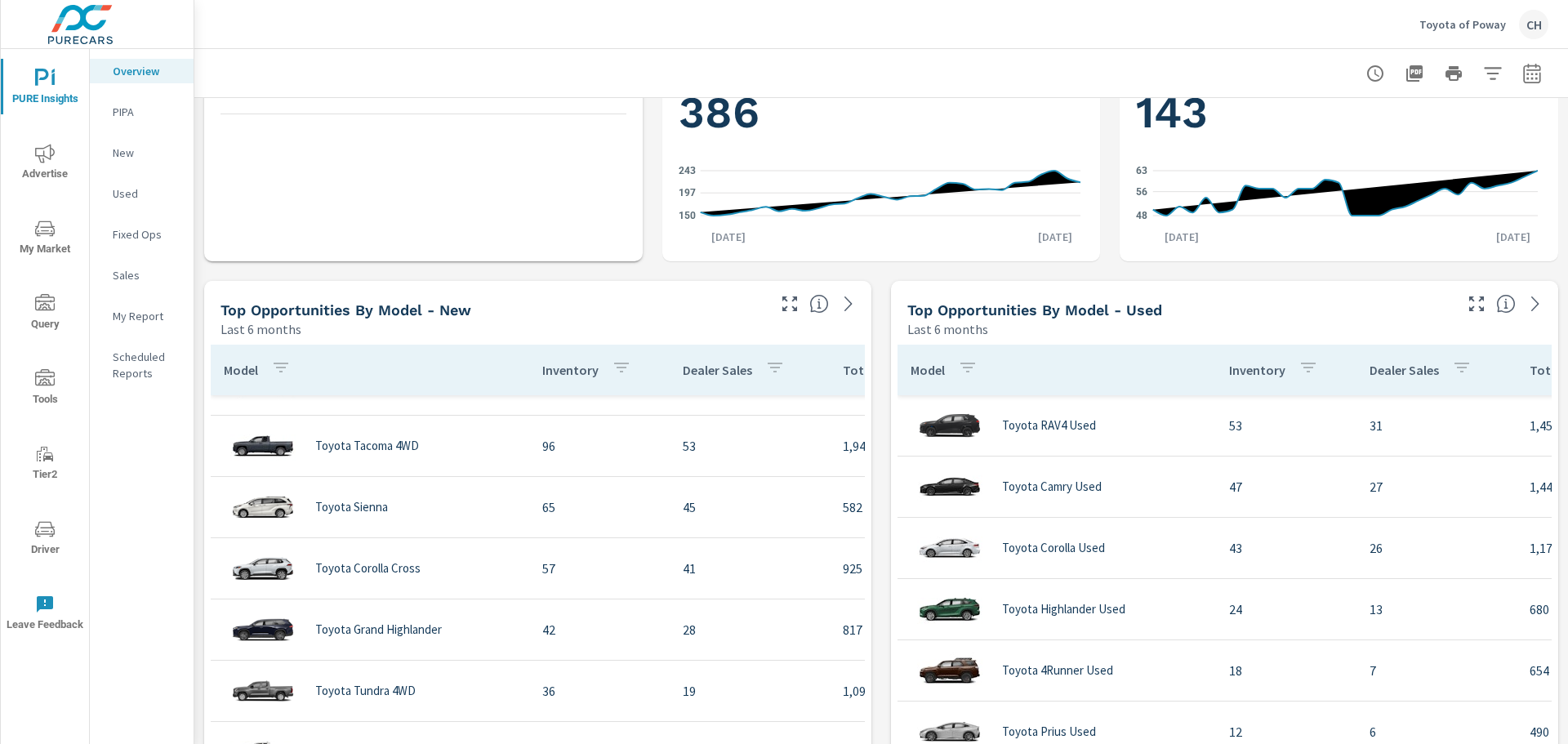
click at [35, 242] on span "My Market" at bounding box center [45, 239] width 79 height 40
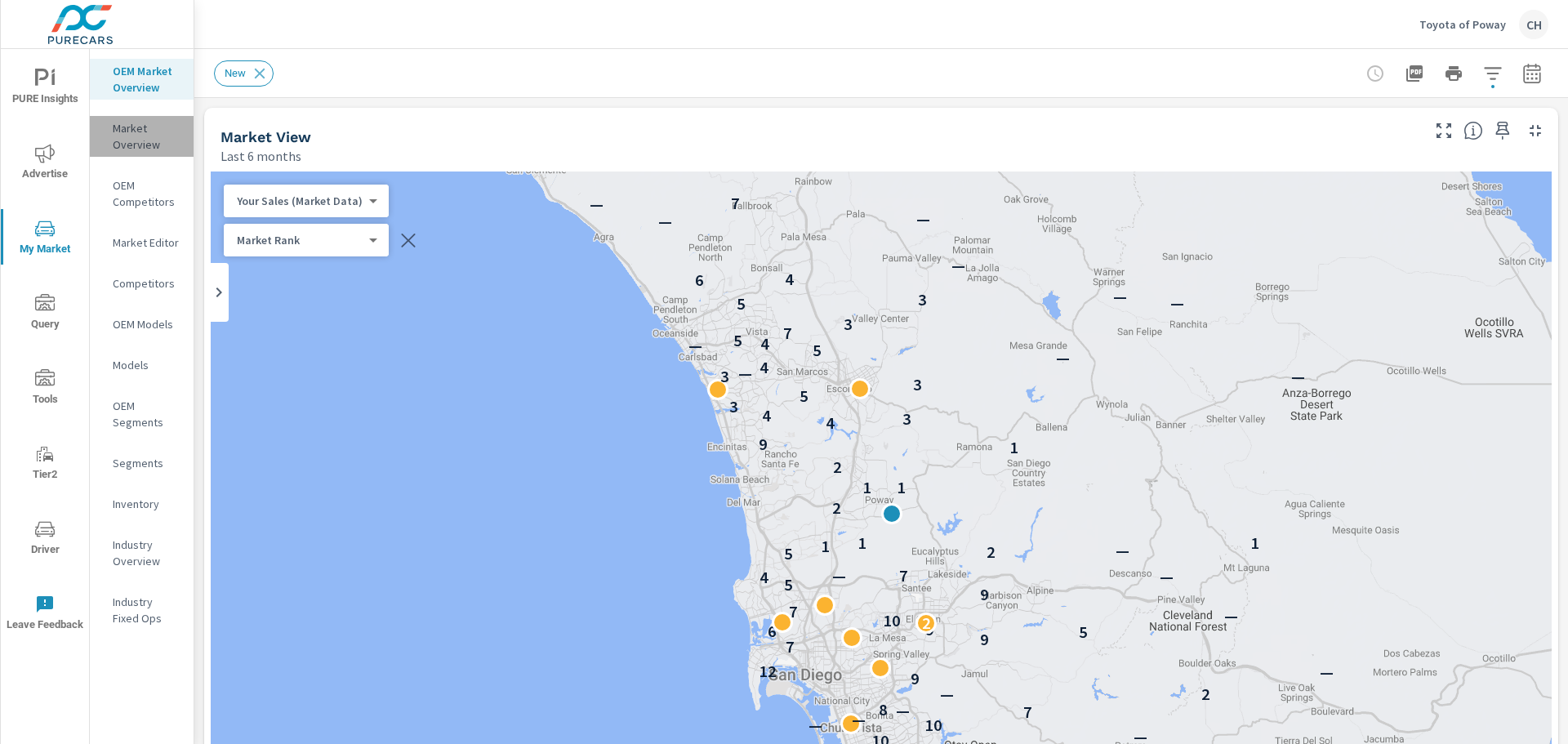
click at [155, 137] on p "Market Overview" at bounding box center [146, 137] width 68 height 33
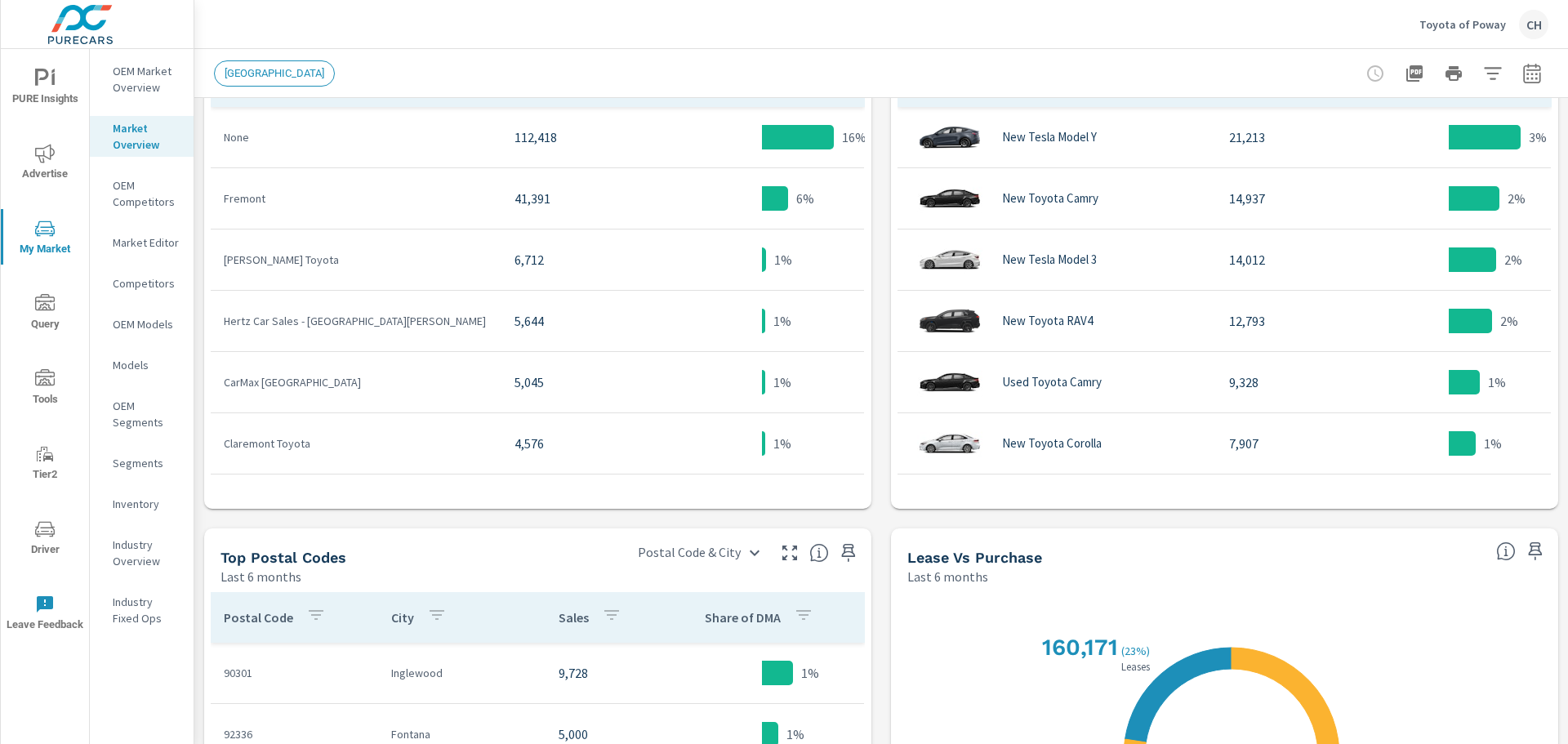
scroll to position [1169, 0]
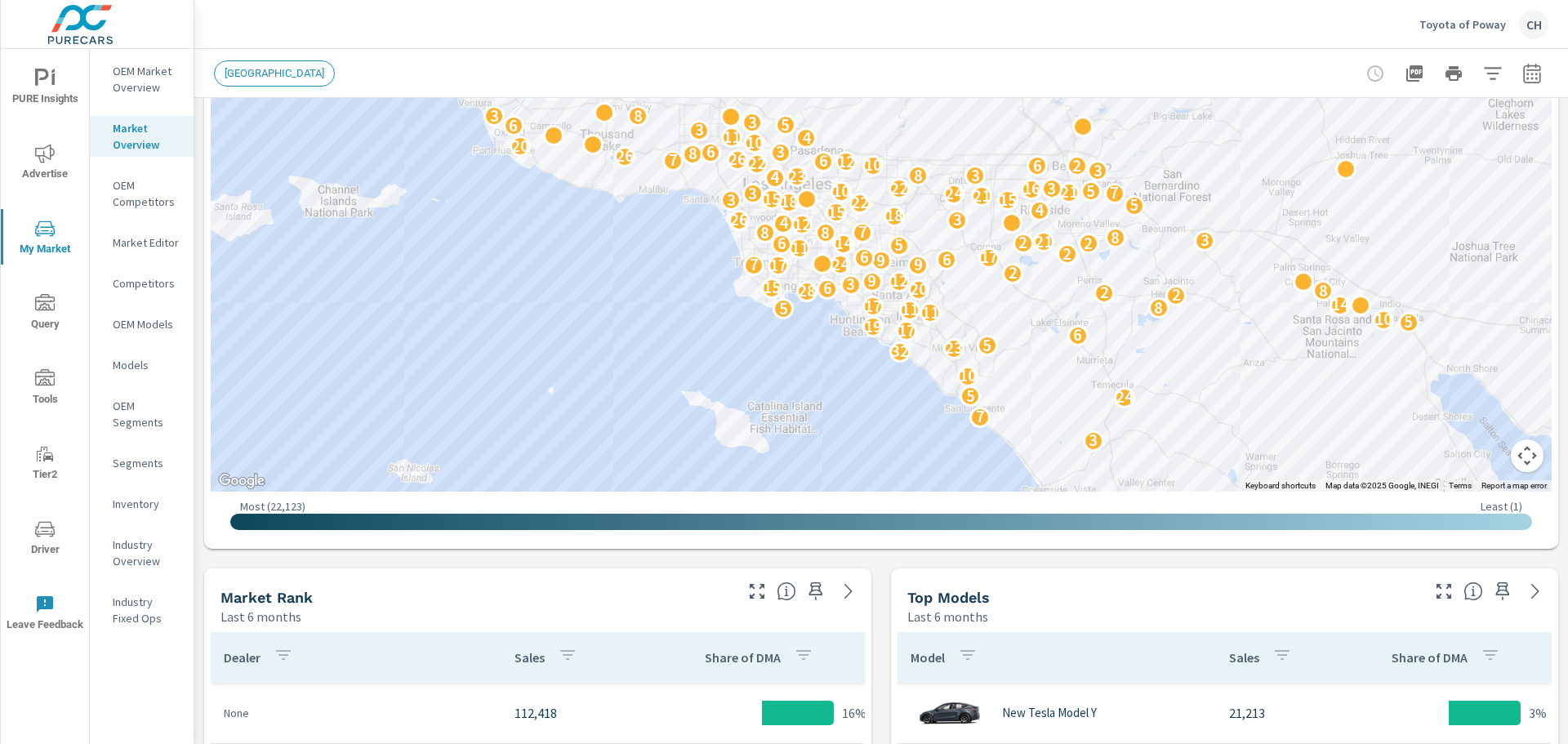
scroll to position [287, 0]
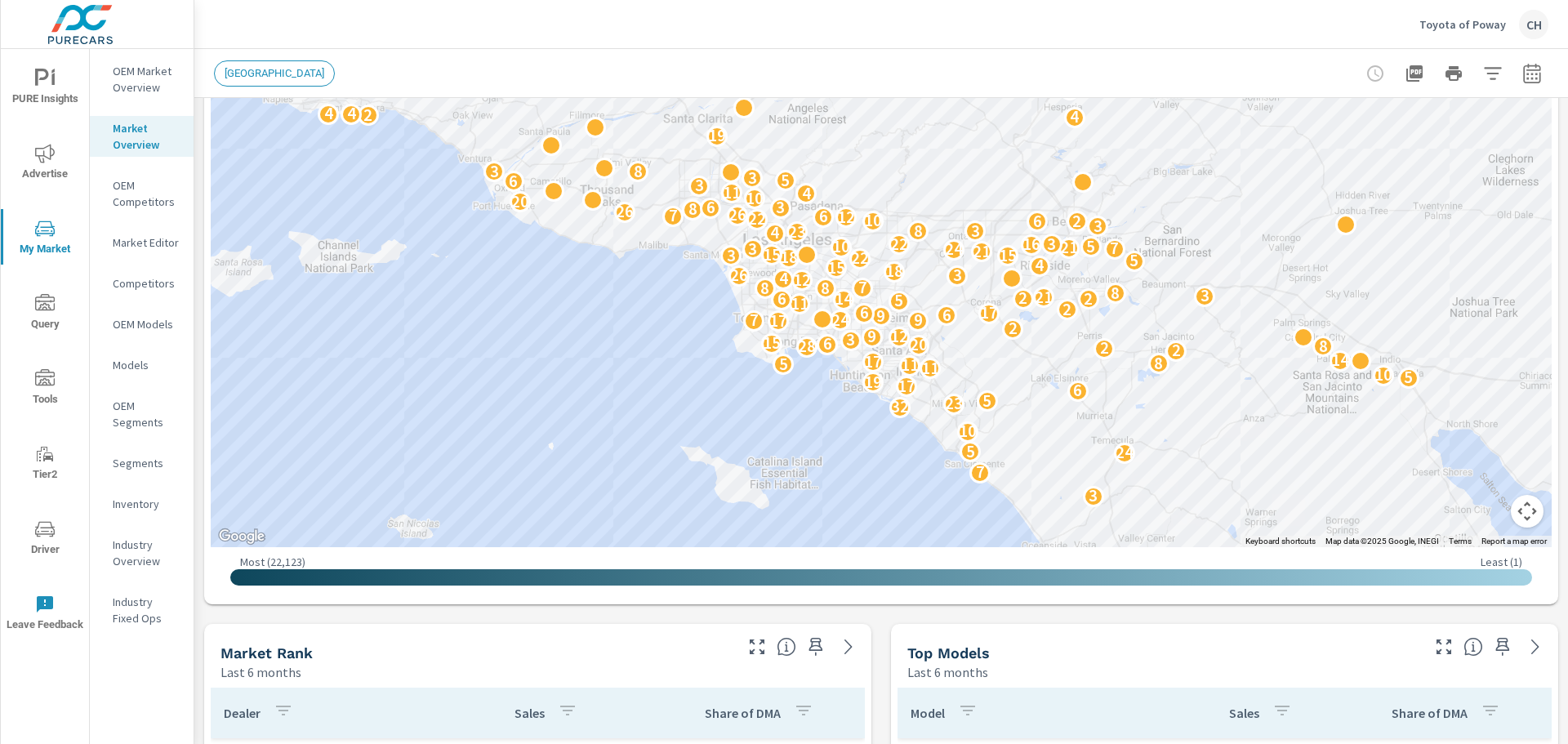
click at [126, 364] on p "Models" at bounding box center [146, 365] width 68 height 16
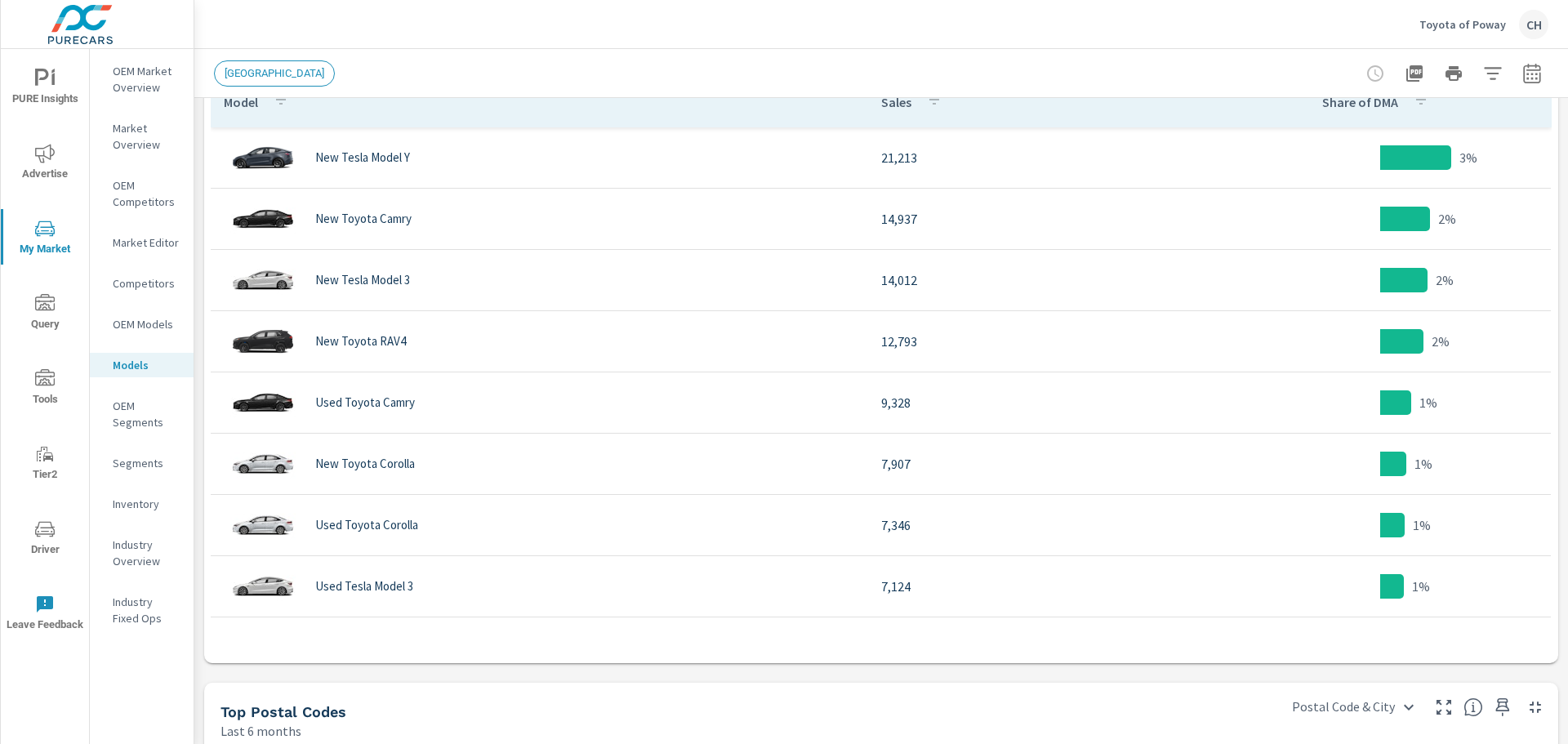
scroll to position [1498, 0]
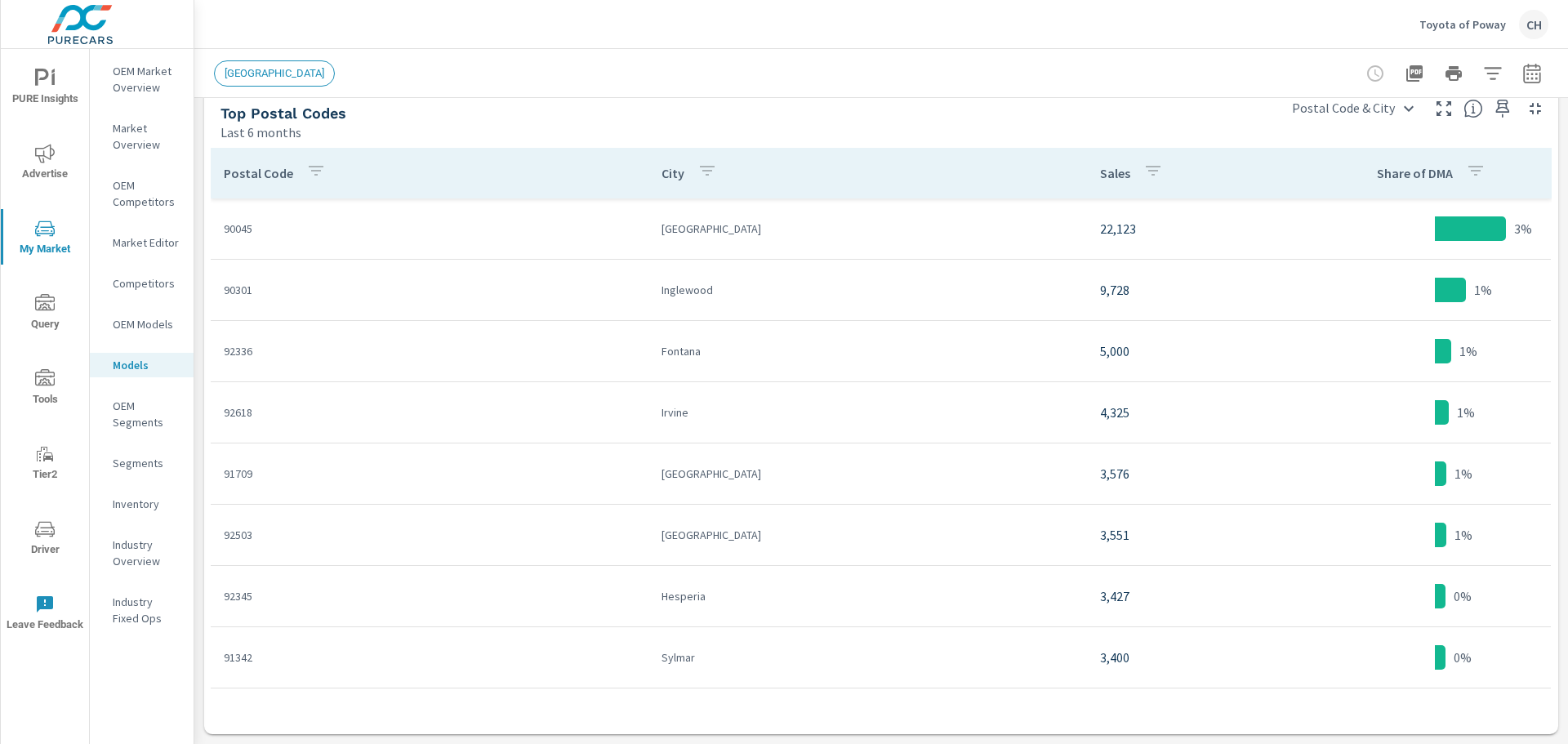
click at [126, 508] on p "Inventory" at bounding box center [146, 504] width 68 height 16
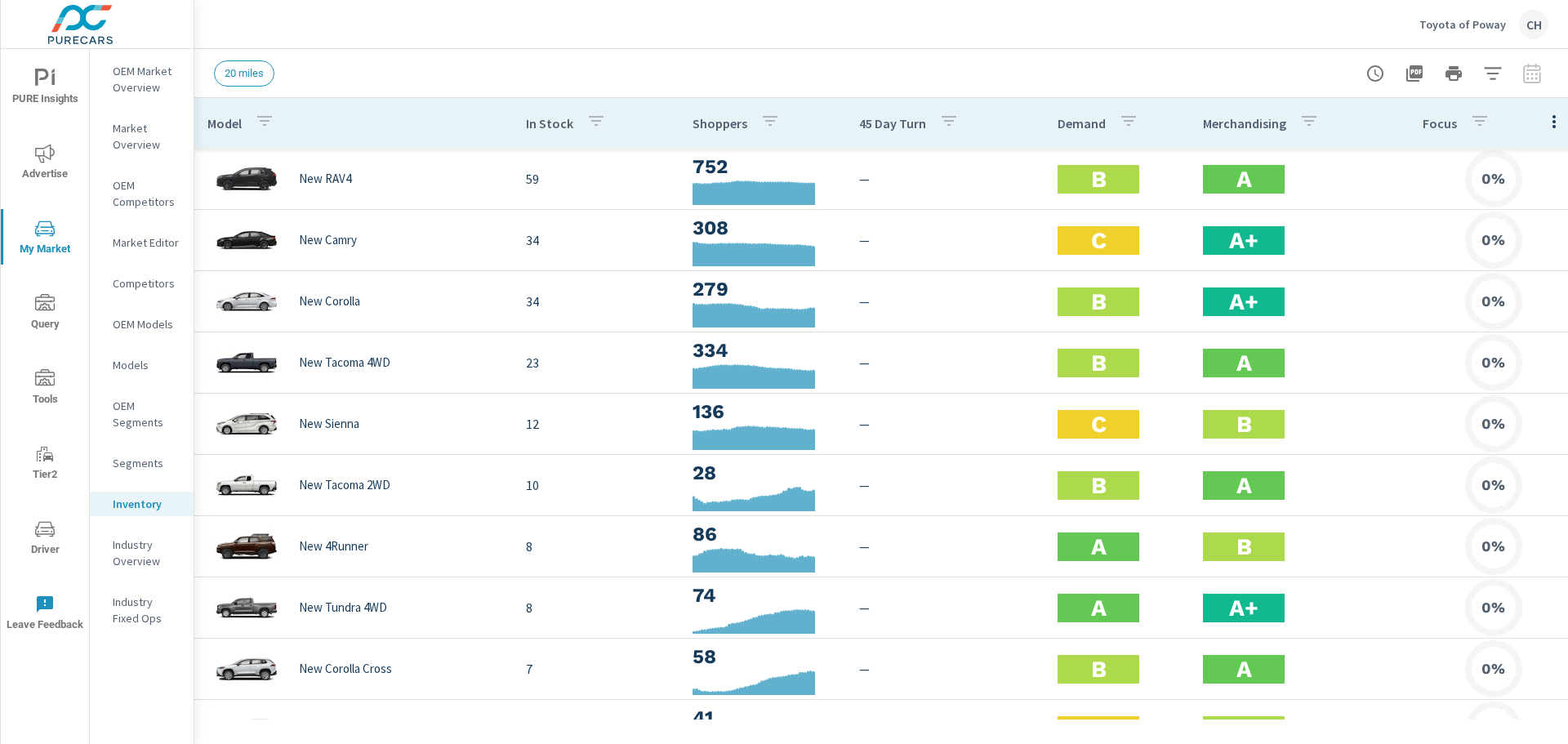
click at [130, 79] on p "OEM Market Overview" at bounding box center [146, 79] width 68 height 33
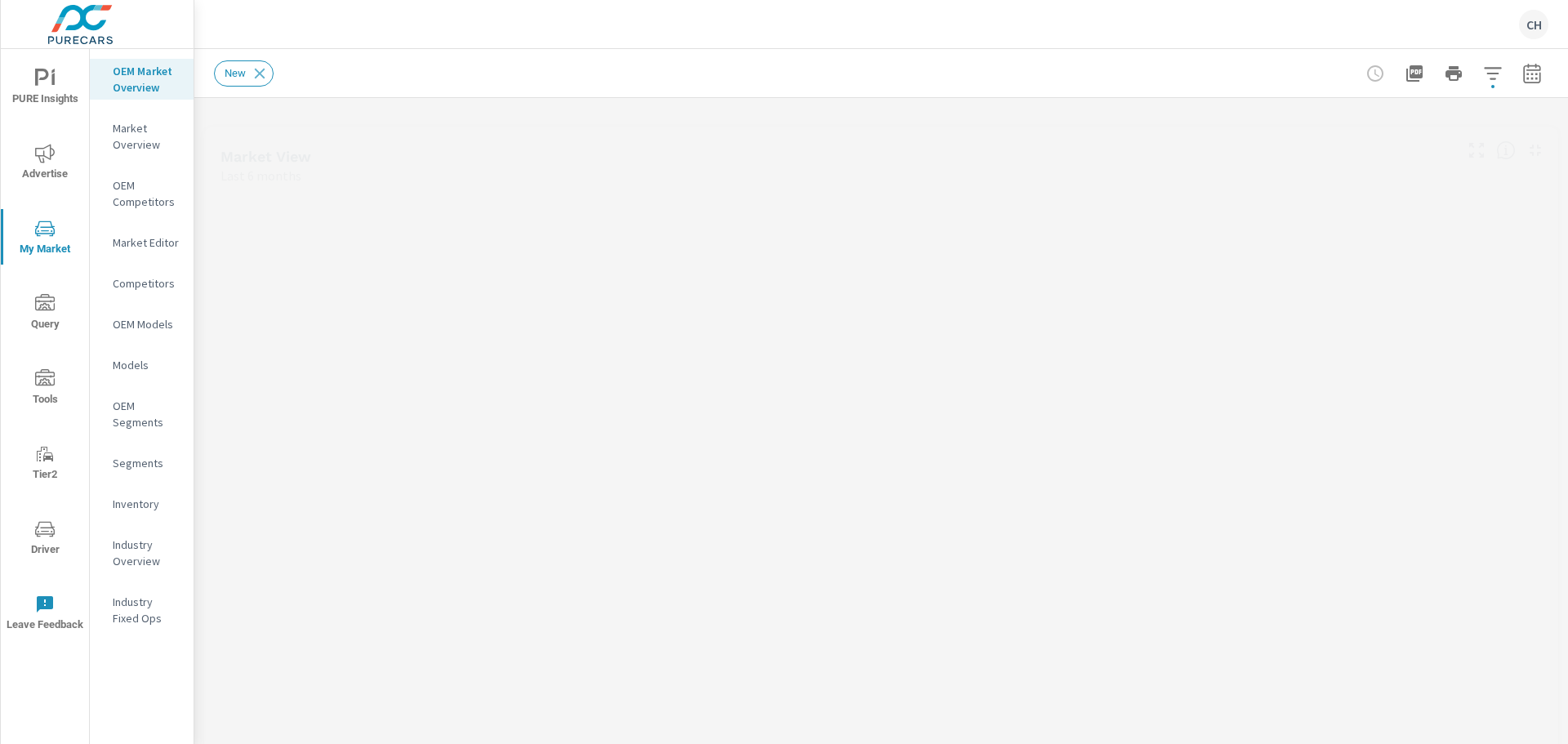
click at [52, 97] on span "PURE Insights" at bounding box center [45, 88] width 79 height 40
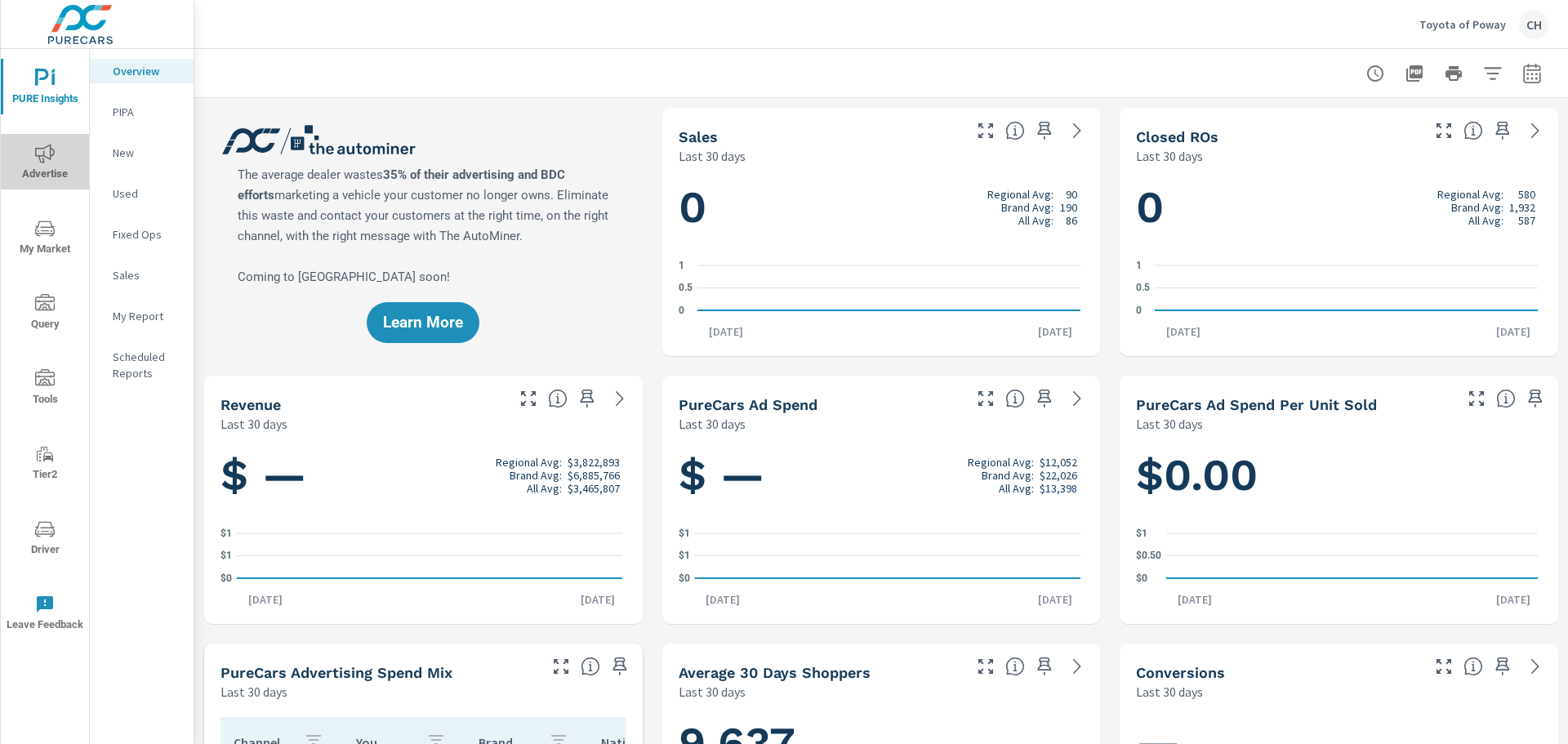
click at [38, 180] on span "Advertise" at bounding box center [45, 164] width 79 height 40
